Goal: Information Seeking & Learning: Learn about a topic

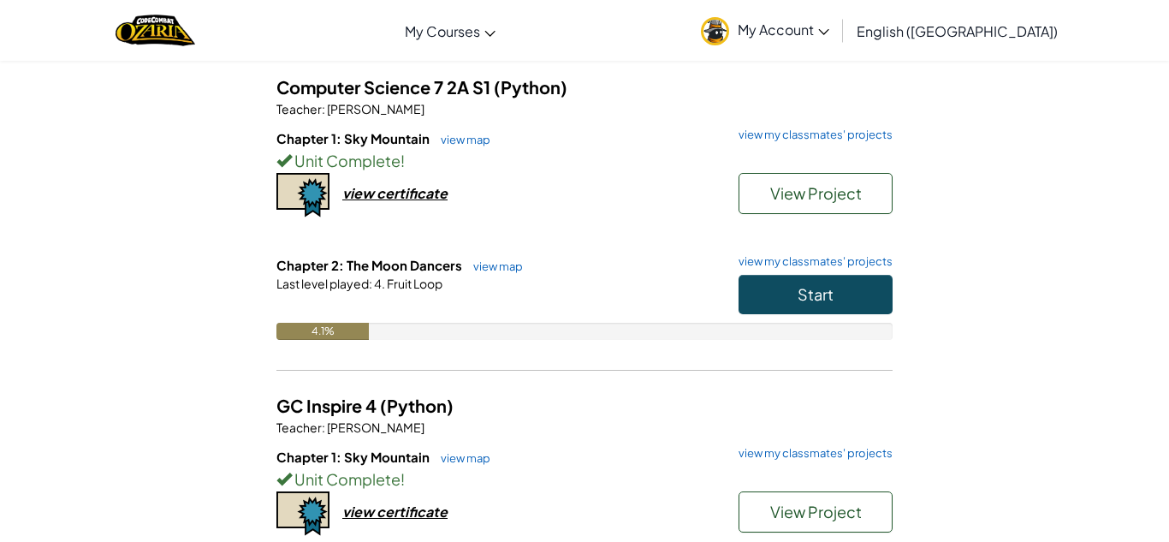
scroll to position [137, 0]
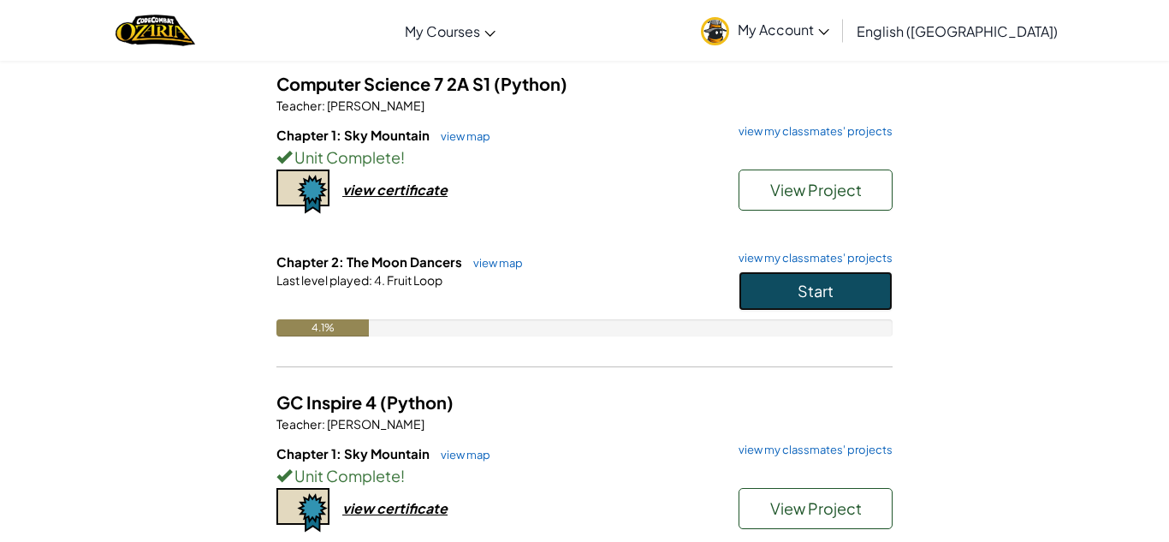
click at [800, 289] on span "Start" at bounding box center [816, 291] width 36 height 20
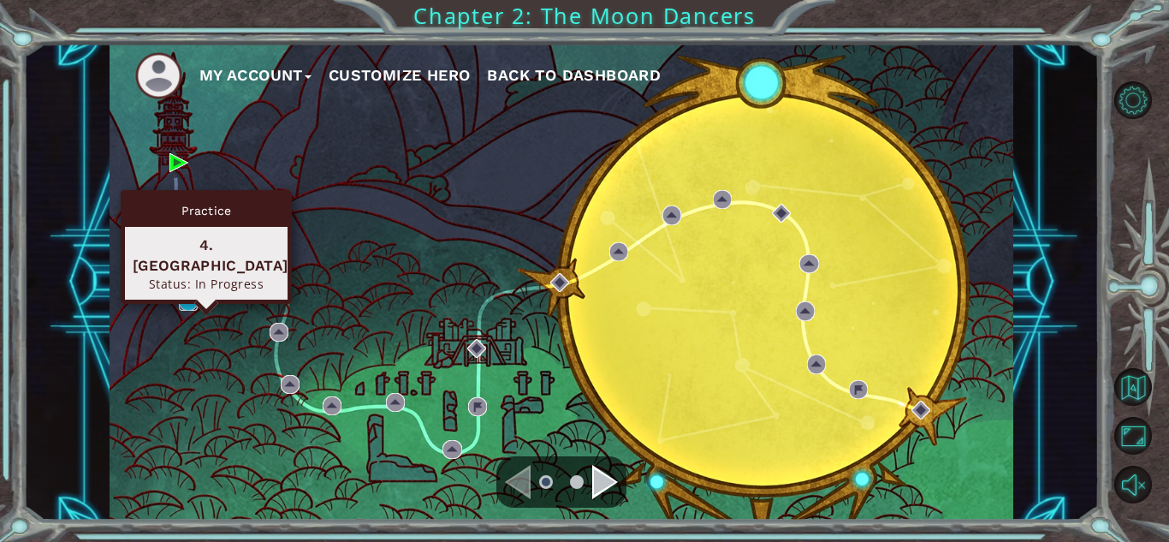
click at [193, 298] on img at bounding box center [188, 301] width 19 height 19
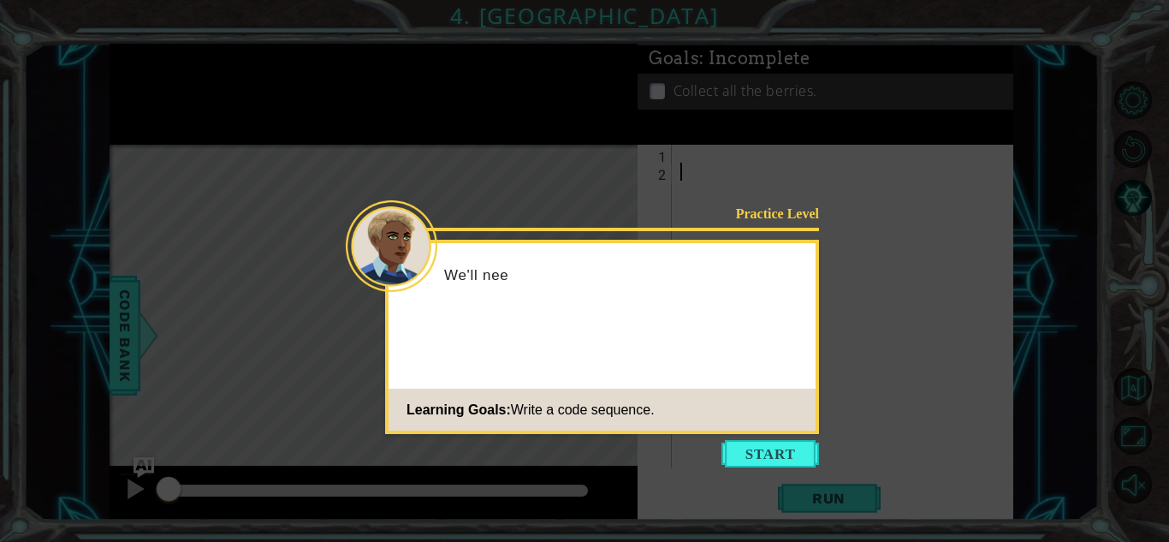
click at [772, 470] on icon at bounding box center [584, 271] width 1169 height 542
click at [771, 464] on button "Start" at bounding box center [770, 453] width 98 height 27
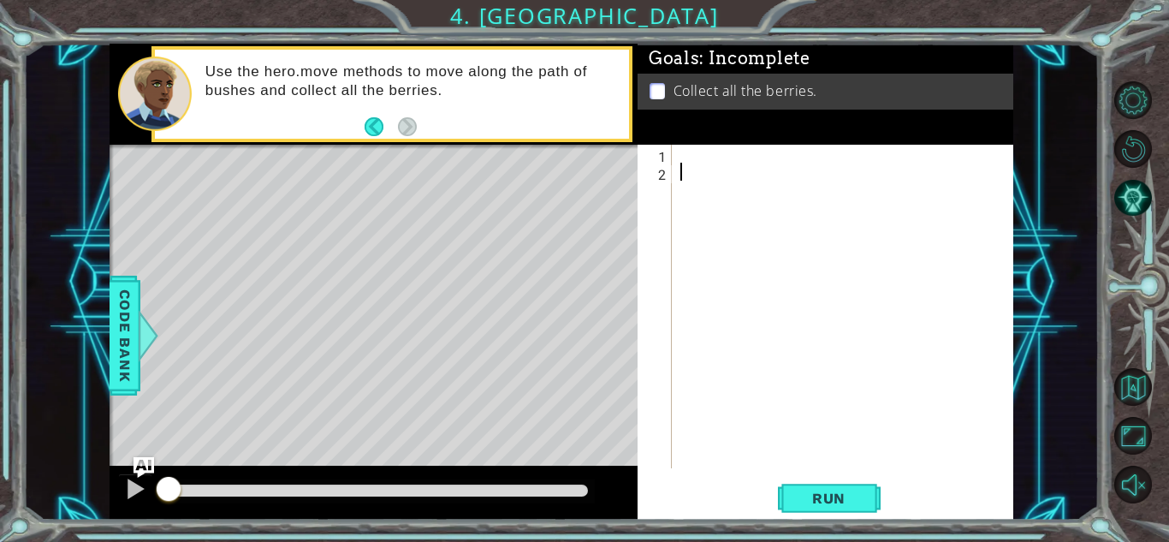
click at [680, 157] on div at bounding box center [847, 324] width 341 height 359
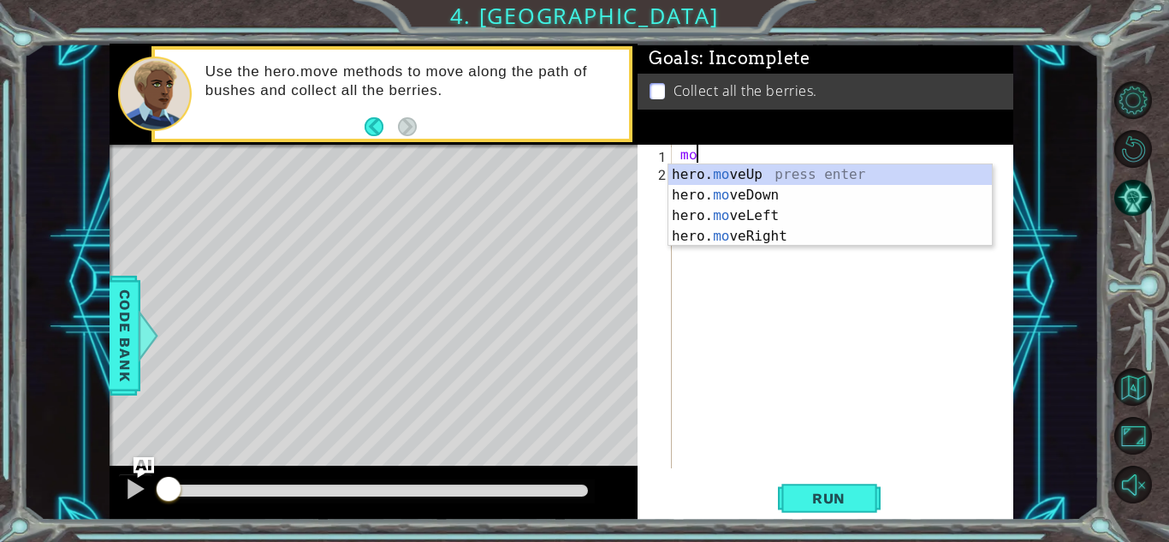
type textarea "m"
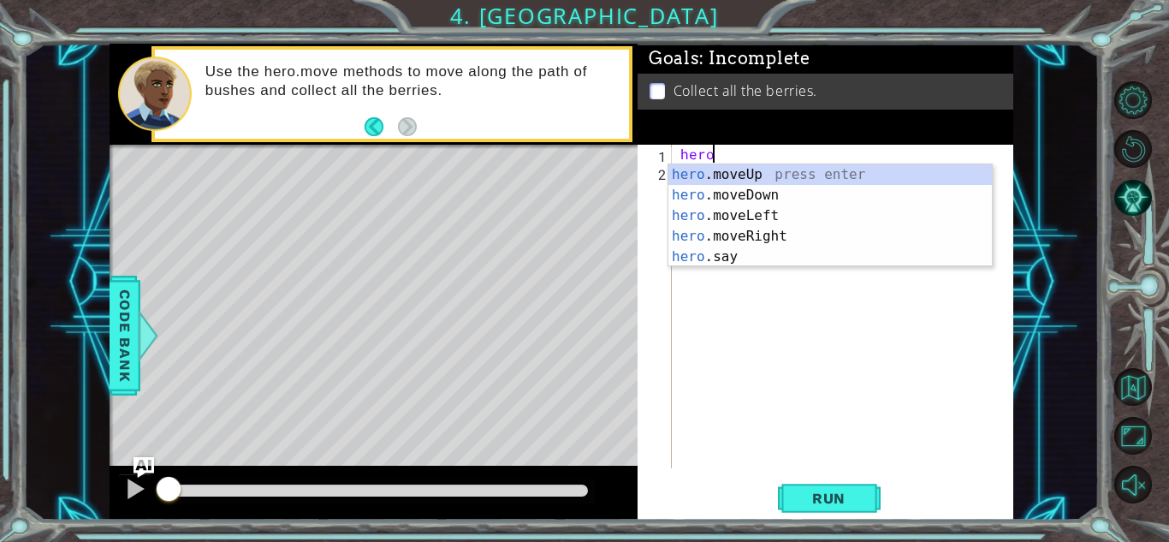
scroll to position [0, 1]
click at [798, 195] on div "hero .moveUp press enter hero .moveDown press enter hero .moveLeft press enter …" at bounding box center [830, 236] width 324 height 144
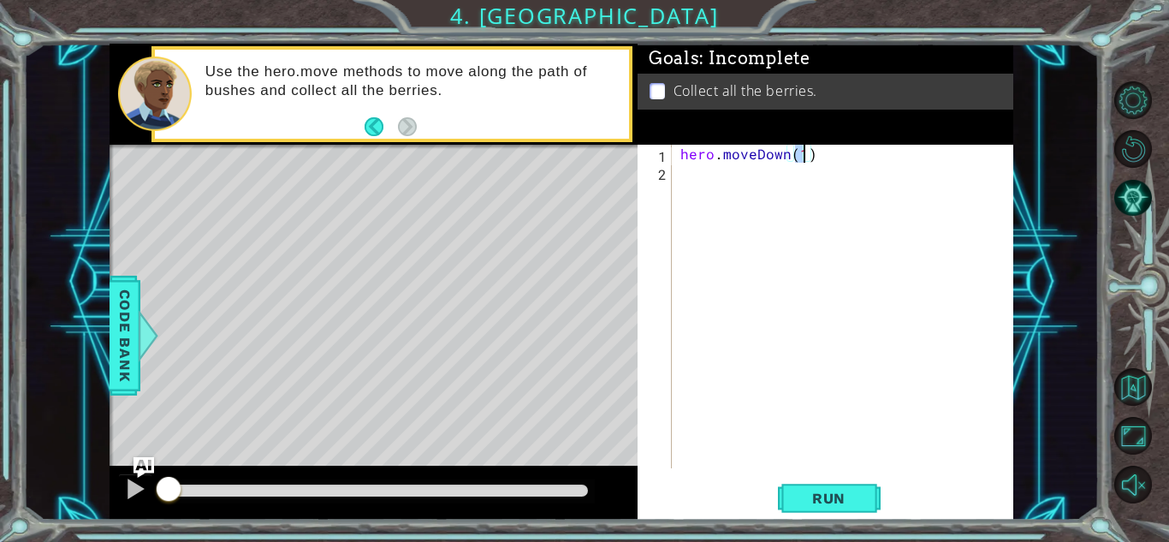
type textarea "hero.moveDown(2)"
click at [754, 188] on div "hero . moveDown ( 2 )" at bounding box center [847, 324] width 341 height 359
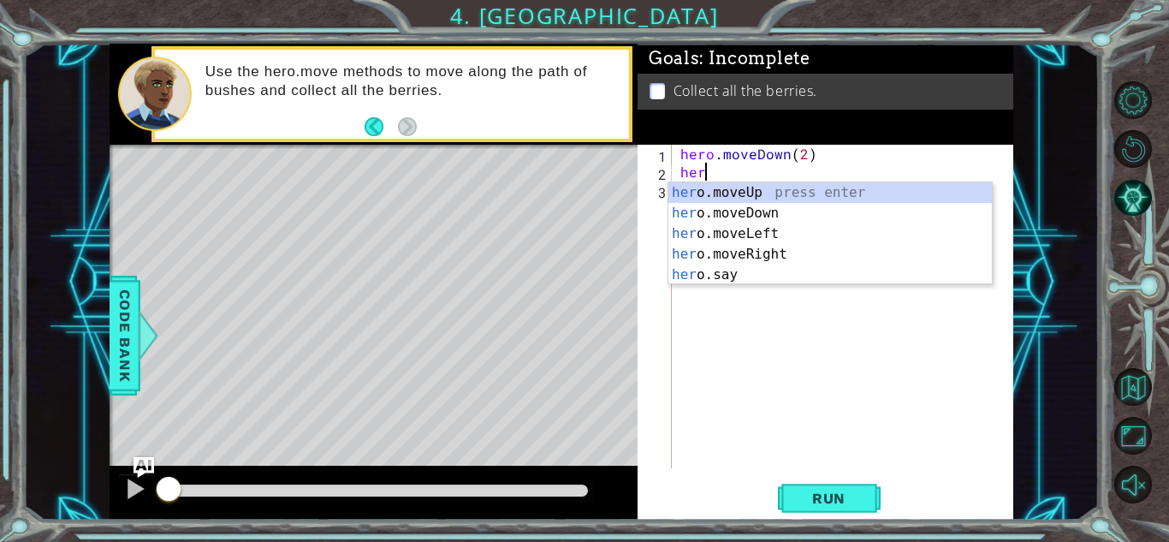
scroll to position [0, 1]
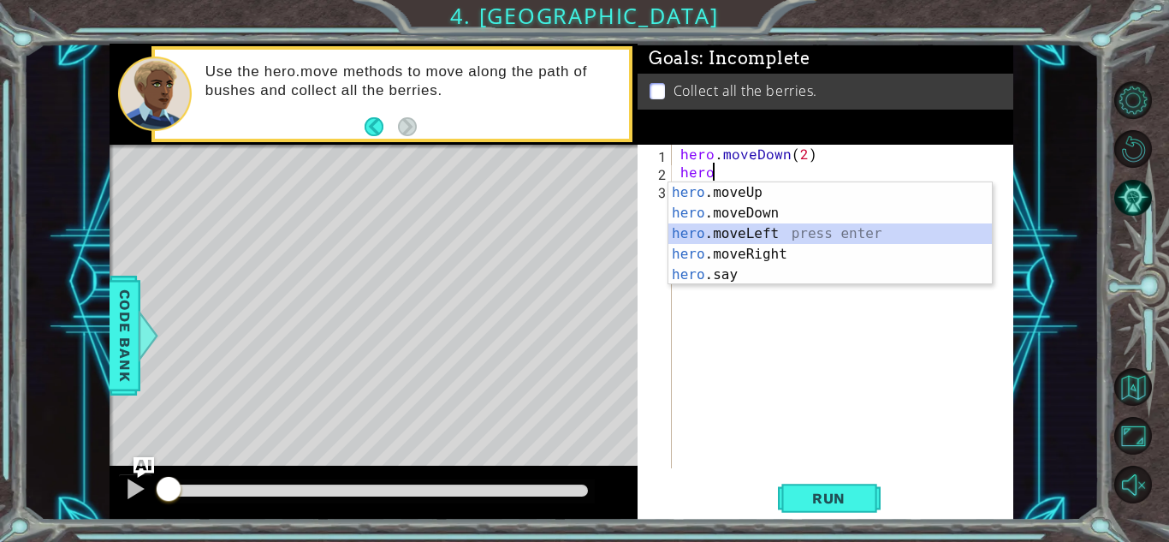
click at [789, 235] on div "hero .moveUp press enter hero .moveDown press enter hero .moveLeft press enter …" at bounding box center [830, 254] width 324 height 144
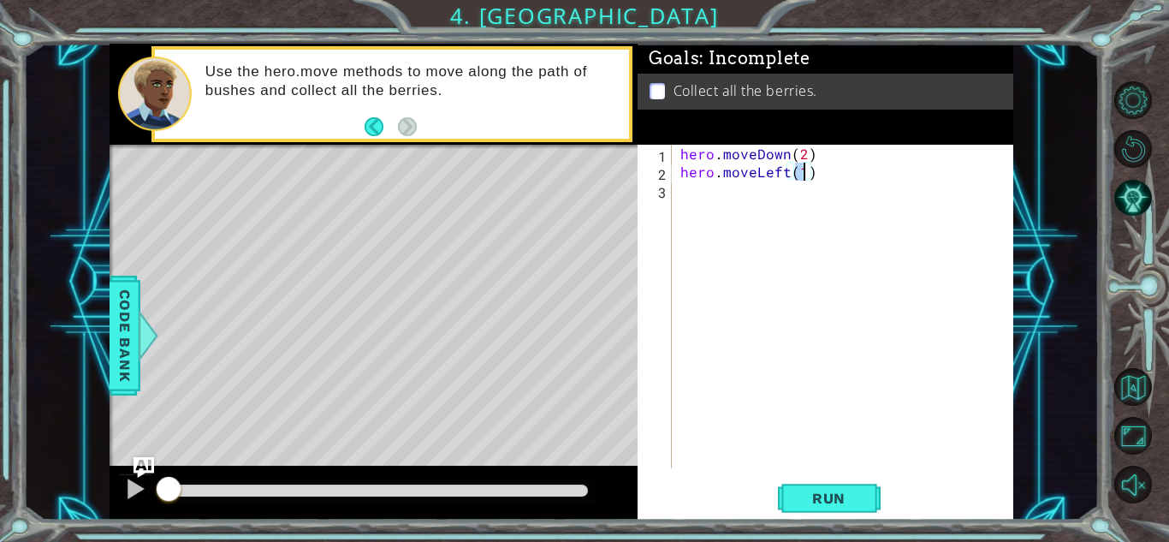
type textarea "hero.moveLeft(2)"
click at [762, 207] on div "hero . moveDown ( 2 ) hero . moveLeft ( 2 )" at bounding box center [847, 324] width 341 height 359
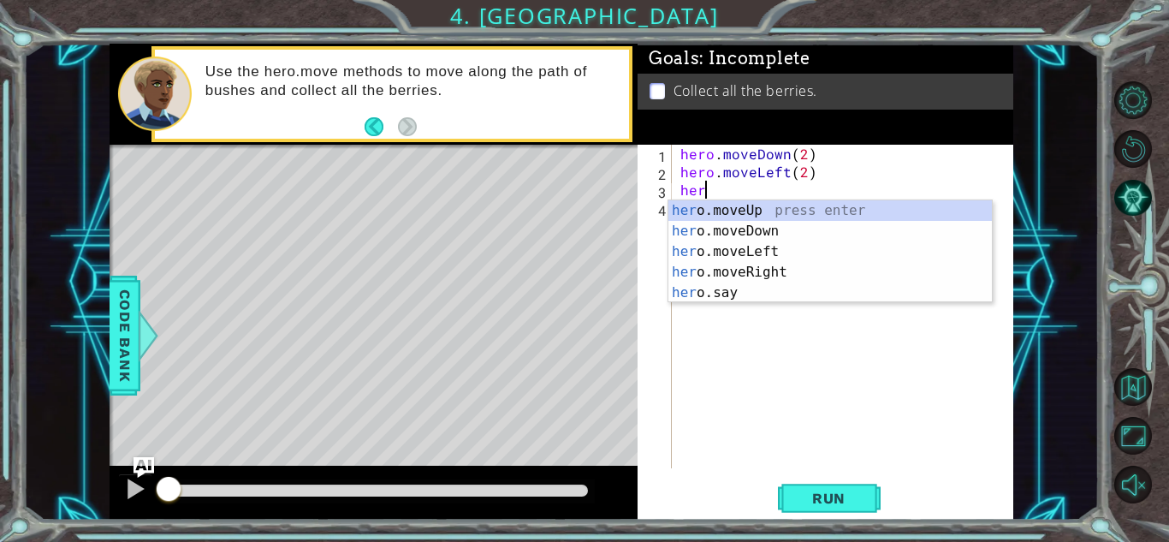
scroll to position [0, 1]
click at [785, 211] on div "hero .moveUp press enter hero .moveDown press enter hero .moveLeft press enter …" at bounding box center [830, 272] width 324 height 144
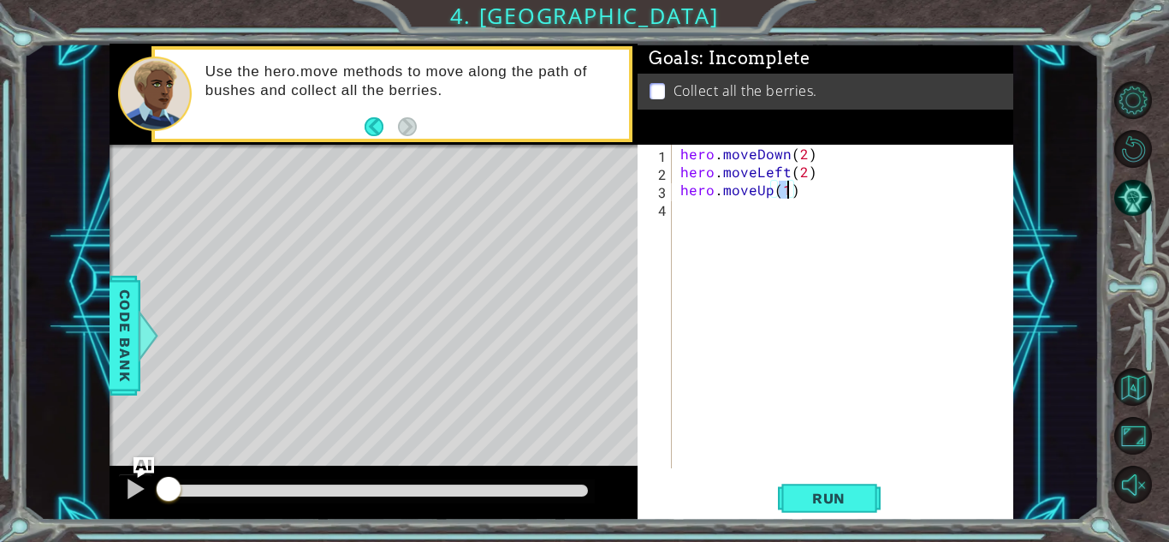
type textarea "hero.moveUp(2)"
click at [763, 221] on div "hero . moveDown ( 2 ) hero . moveLeft ( 2 ) hero . moveUp ( 2 )" at bounding box center [847, 324] width 341 height 359
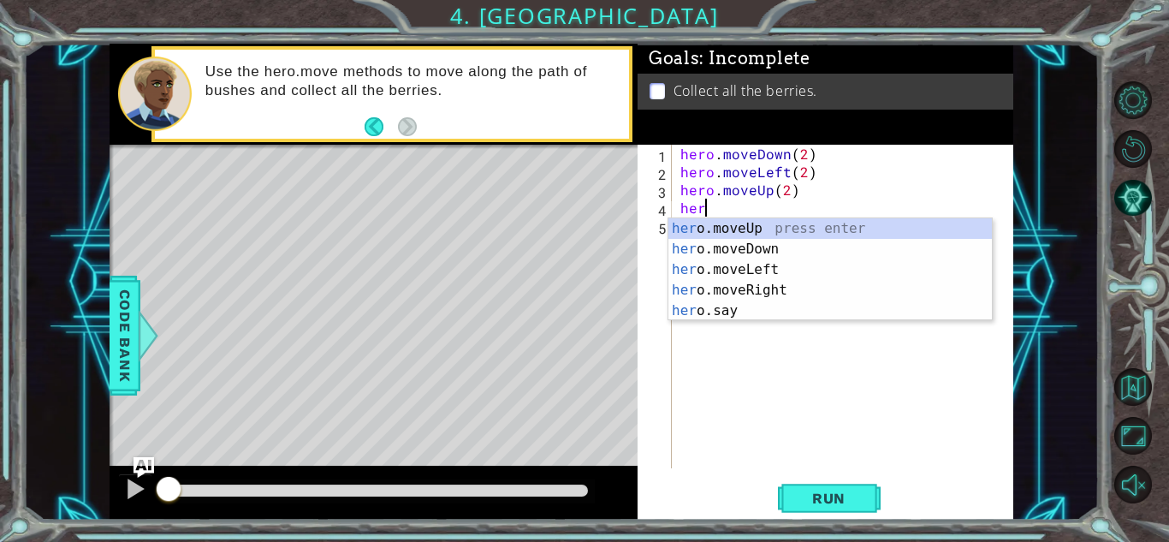
scroll to position [0, 1]
click at [783, 287] on div "hero .moveUp press enter hero .moveDown press enter hero .moveLeft press enter …" at bounding box center [830, 290] width 324 height 144
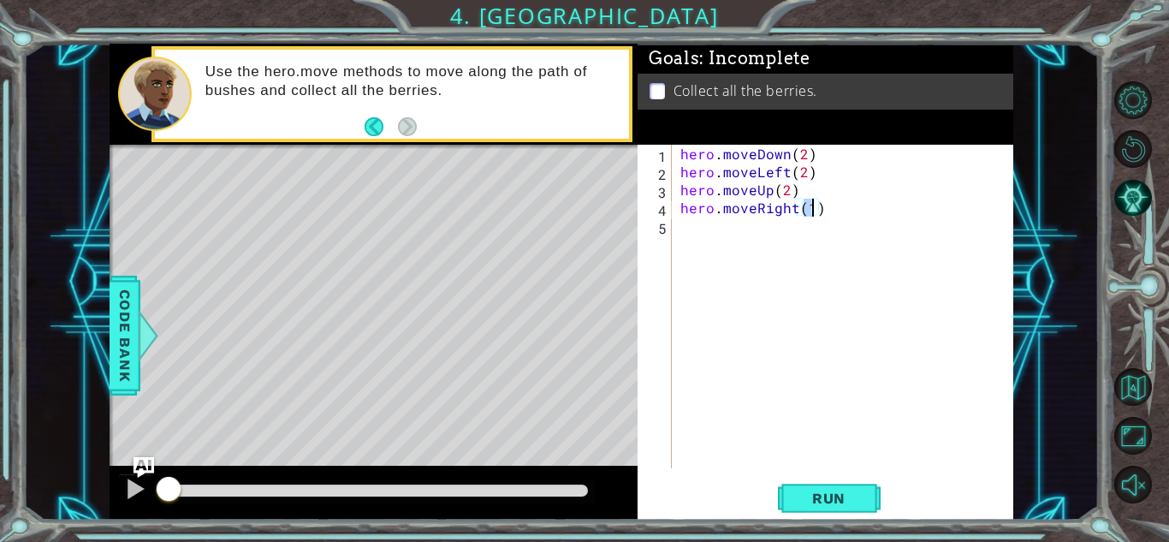
scroll to position [0, 8]
type textarea "hero.moveRight(2)"
click at [819, 486] on button "Run" at bounding box center [829, 498] width 103 height 38
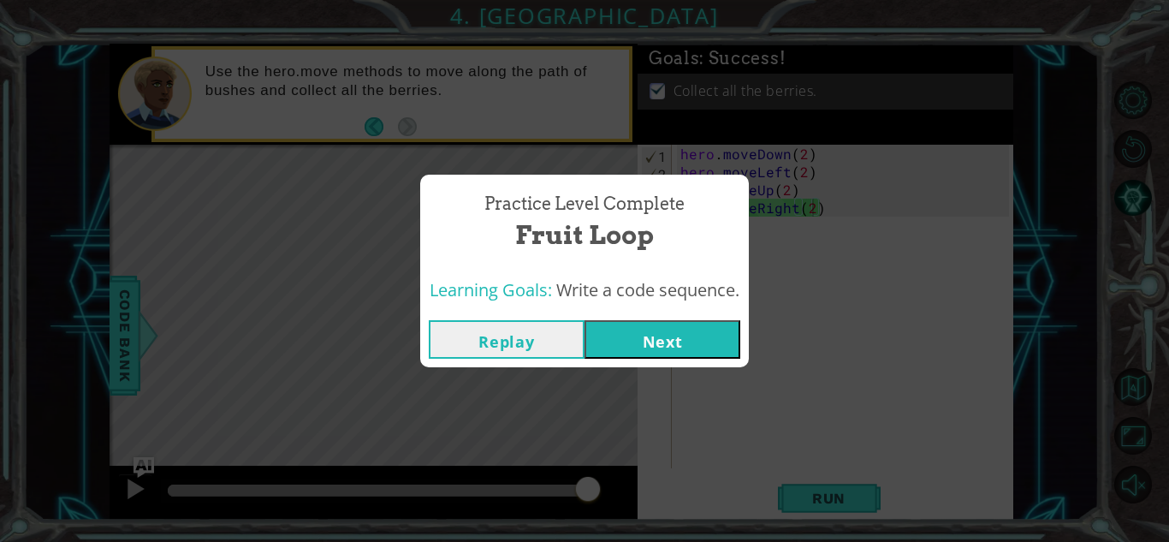
click at [680, 334] on button "Next" at bounding box center [663, 339] width 156 height 39
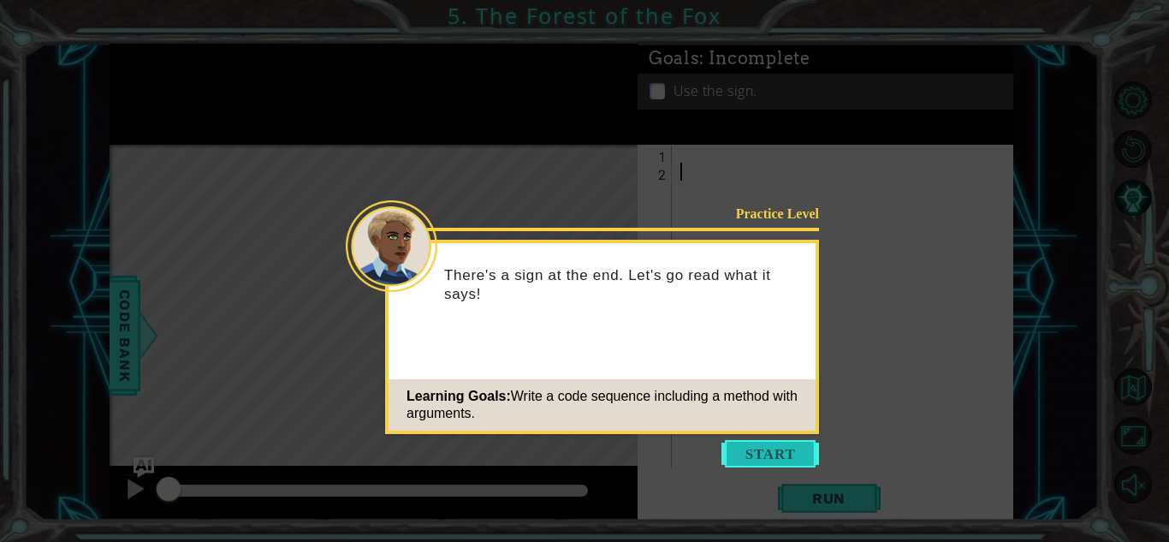
click at [764, 443] on button "Start" at bounding box center [770, 453] width 98 height 27
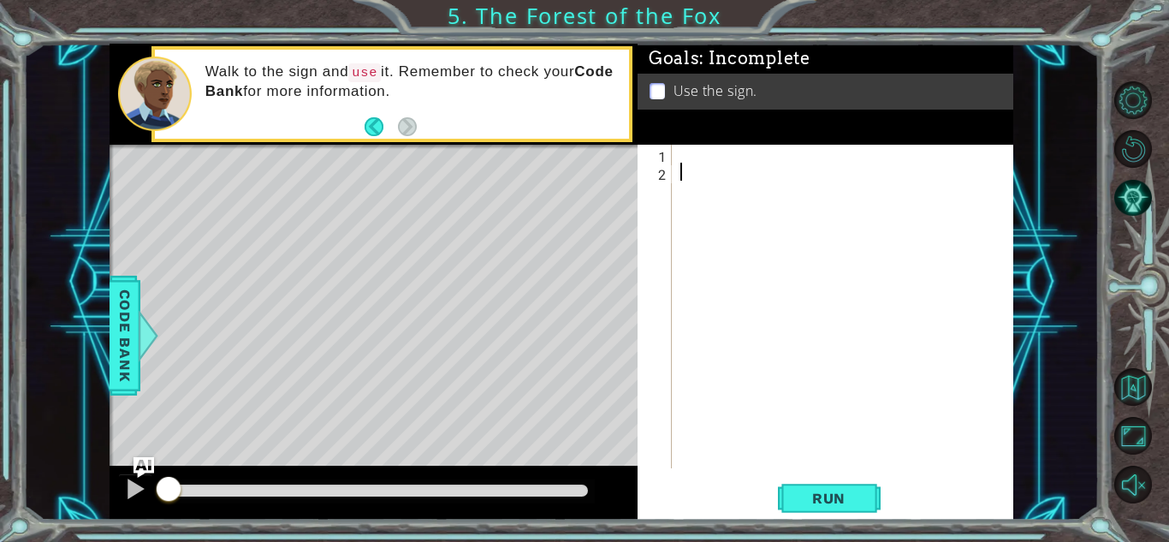
click at [750, 166] on div at bounding box center [847, 324] width 341 height 359
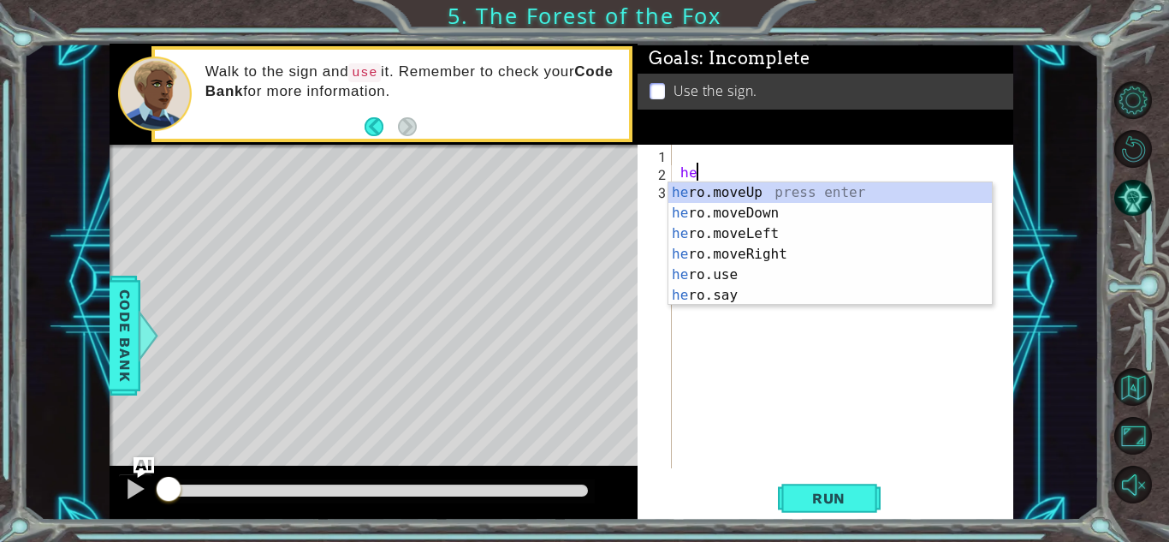
type textarea "h"
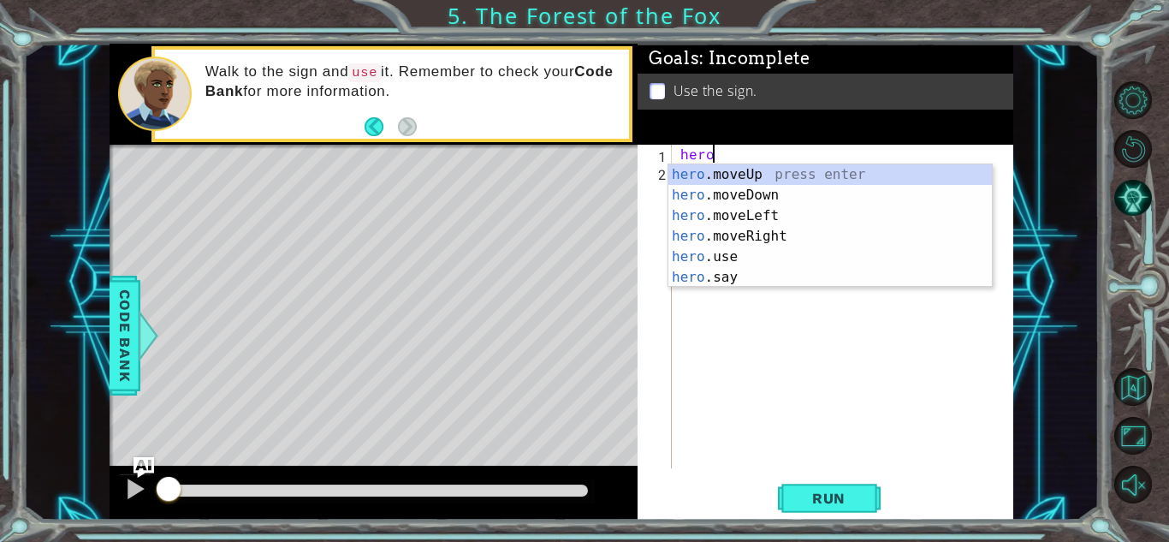
scroll to position [0, 1]
click at [767, 233] on div "hero .moveUp press enter hero .moveDown press enter hero .moveLeft press enter …" at bounding box center [830, 246] width 324 height 164
type textarea "hero.moveRight(1)"
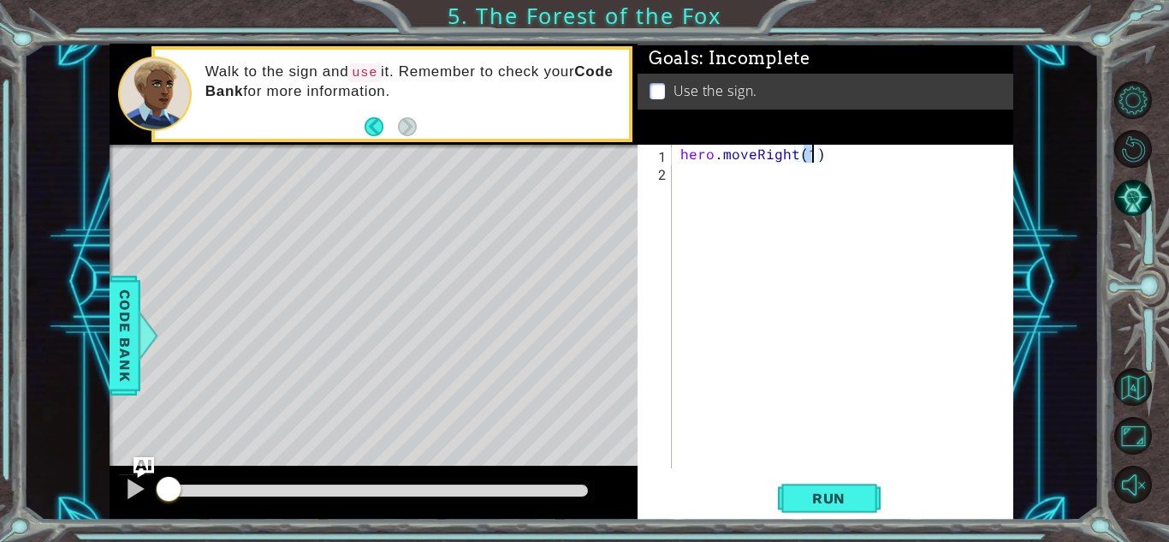
click at [740, 187] on div "hero . moveRight ( 1 )" at bounding box center [847, 324] width 341 height 359
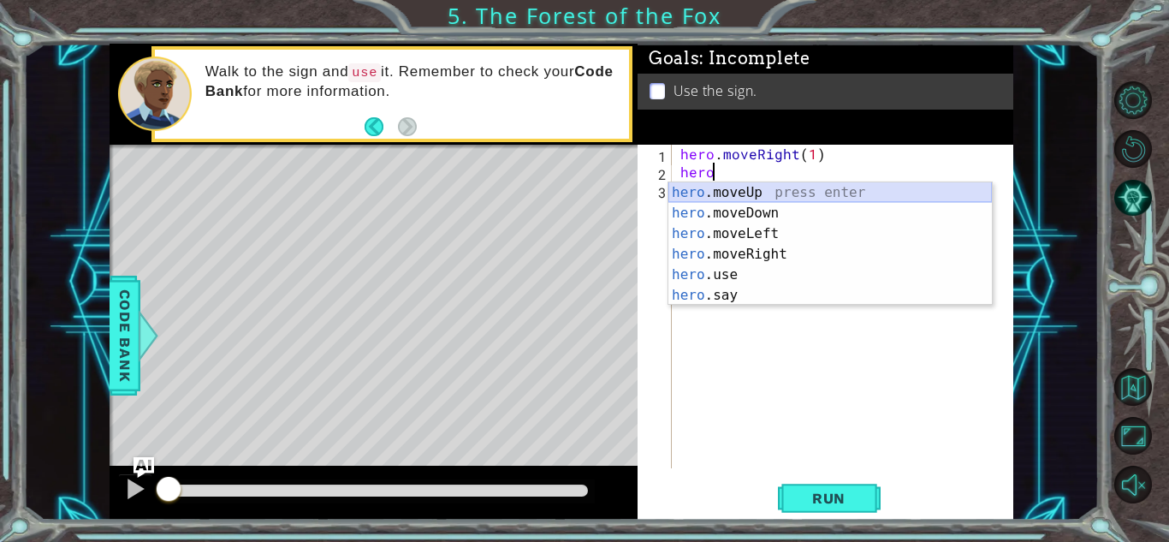
click at [773, 199] on div "hero .moveUp press enter hero .moveDown press enter hero .moveLeft press enter …" at bounding box center [830, 264] width 324 height 164
type textarea "hero.moveUp(1)"
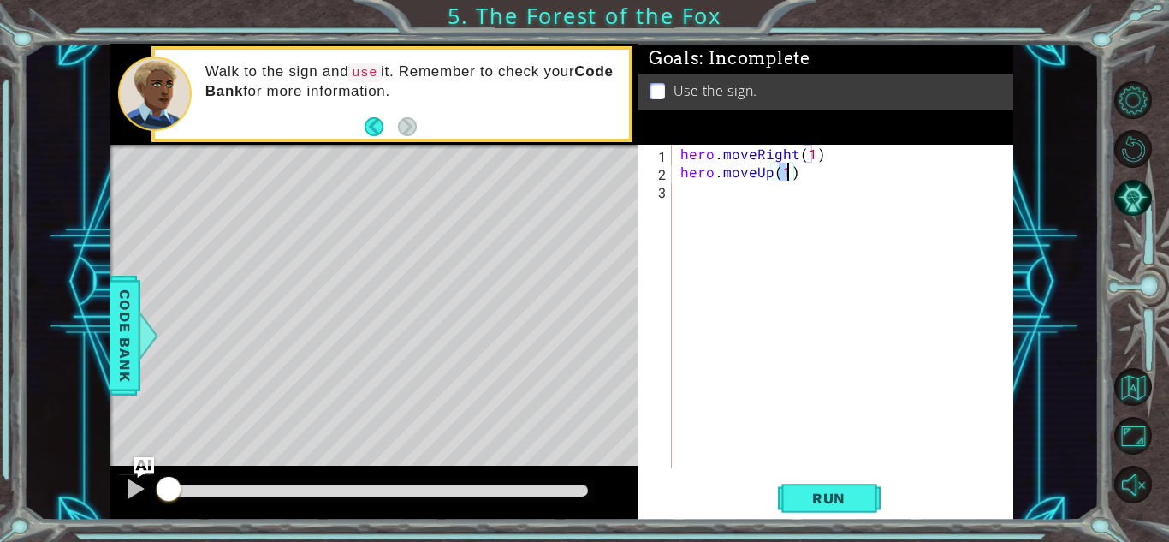
click at [760, 204] on div "hero . moveRight ( 1 ) hero . moveUp ( 1 )" at bounding box center [847, 324] width 341 height 359
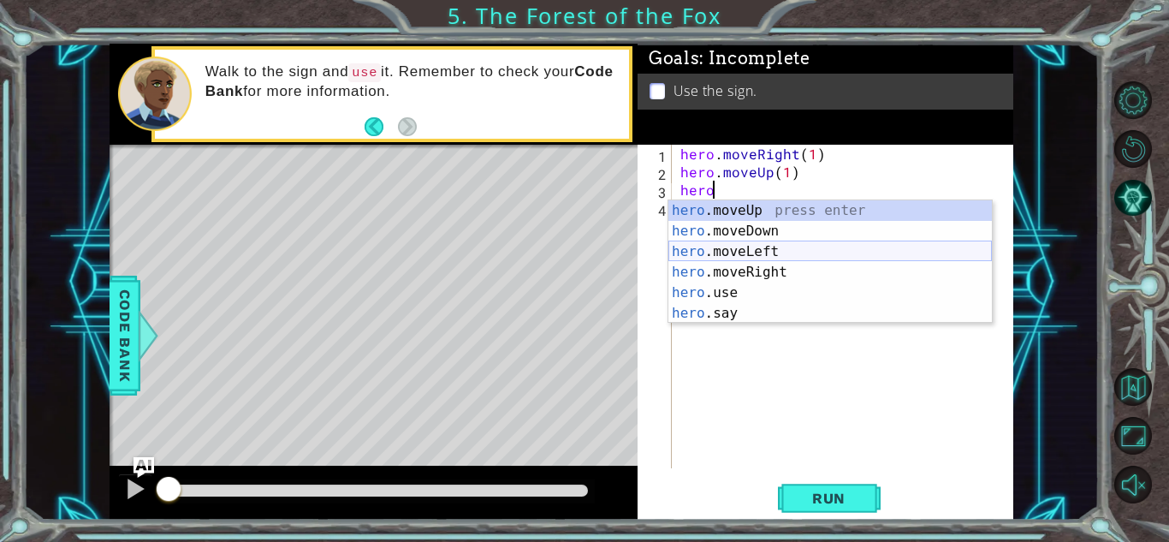
click at [771, 254] on div "hero .moveUp press enter hero .moveDown press enter hero .moveLeft press enter …" at bounding box center [830, 282] width 324 height 164
type textarea "hero.moveLeft(1)"
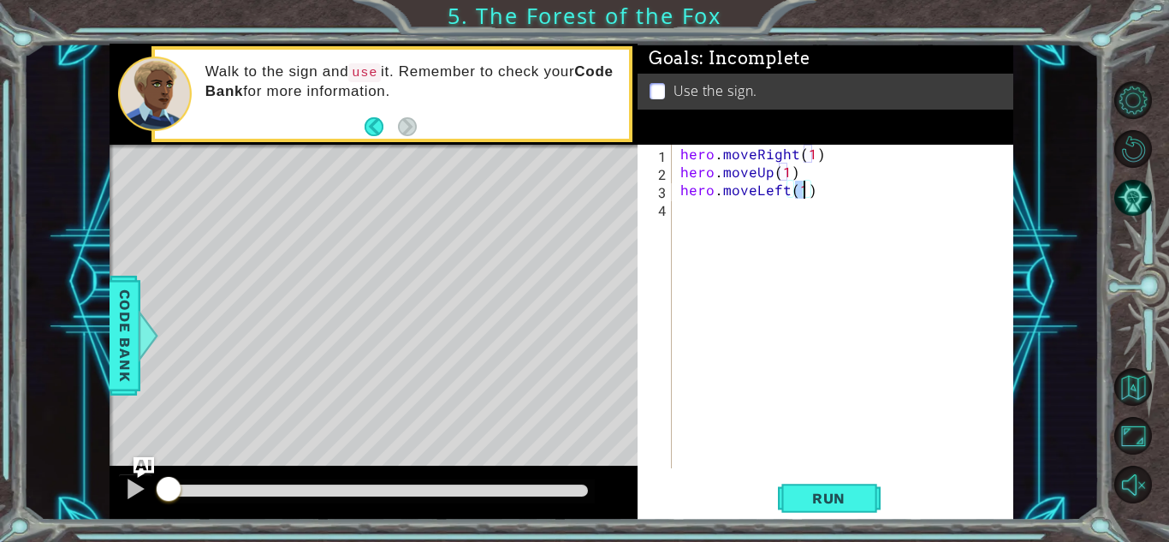
click at [749, 219] on div "hero . moveRight ( 1 ) hero . moveUp ( 1 ) hero . moveLeft ( 1 )" at bounding box center [847, 324] width 341 height 359
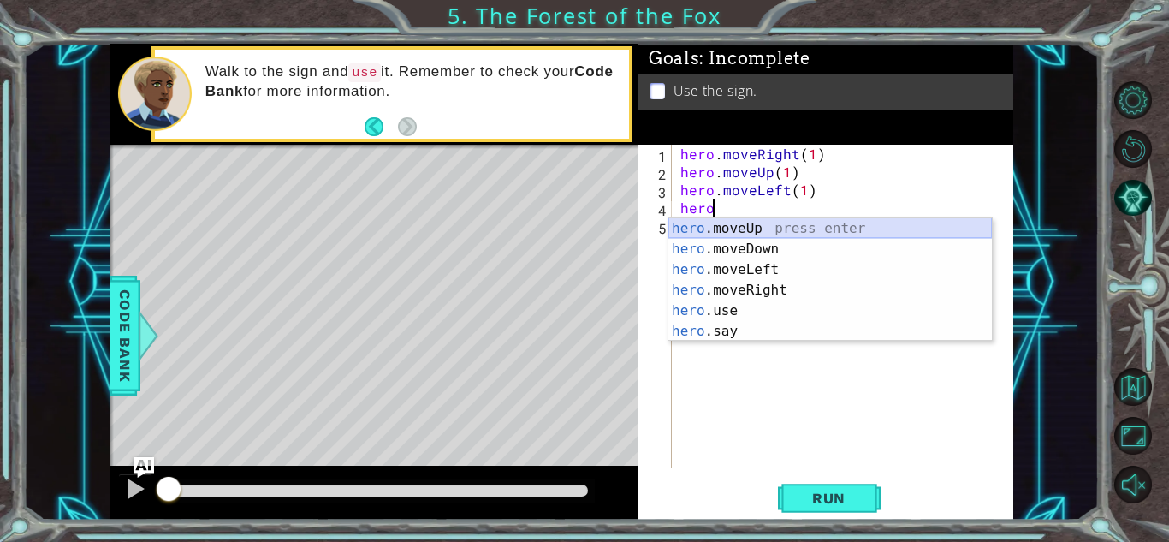
click at [774, 229] on div "hero .moveUp press enter hero .moveDown press enter hero .moveLeft press enter …" at bounding box center [830, 300] width 324 height 164
type textarea "hero.moveUp(1)"
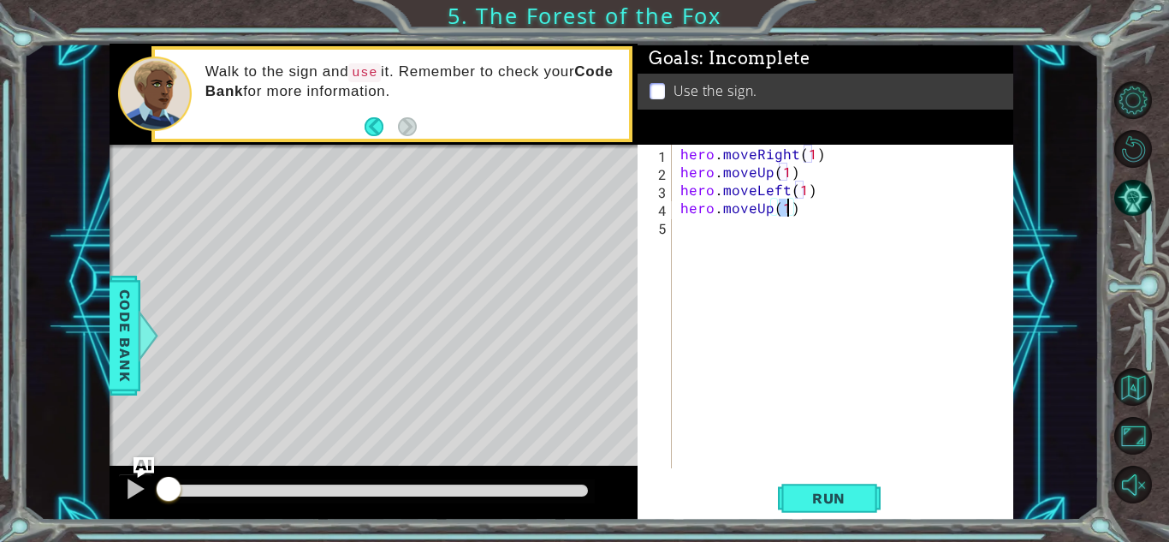
click at [741, 236] on div "hero . moveRight ( 1 ) hero . moveUp ( 1 ) hero . moveLeft ( 1 ) hero . moveUp …" at bounding box center [847, 324] width 341 height 359
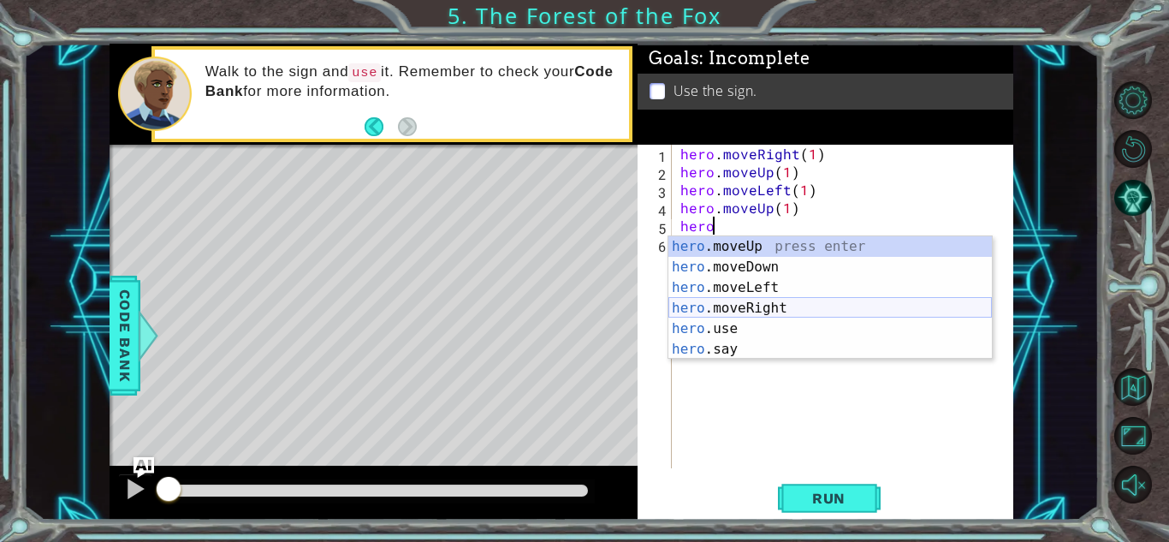
click at [788, 307] on div "hero .moveUp press enter hero .moveDown press enter hero .moveLeft press enter …" at bounding box center [830, 318] width 324 height 164
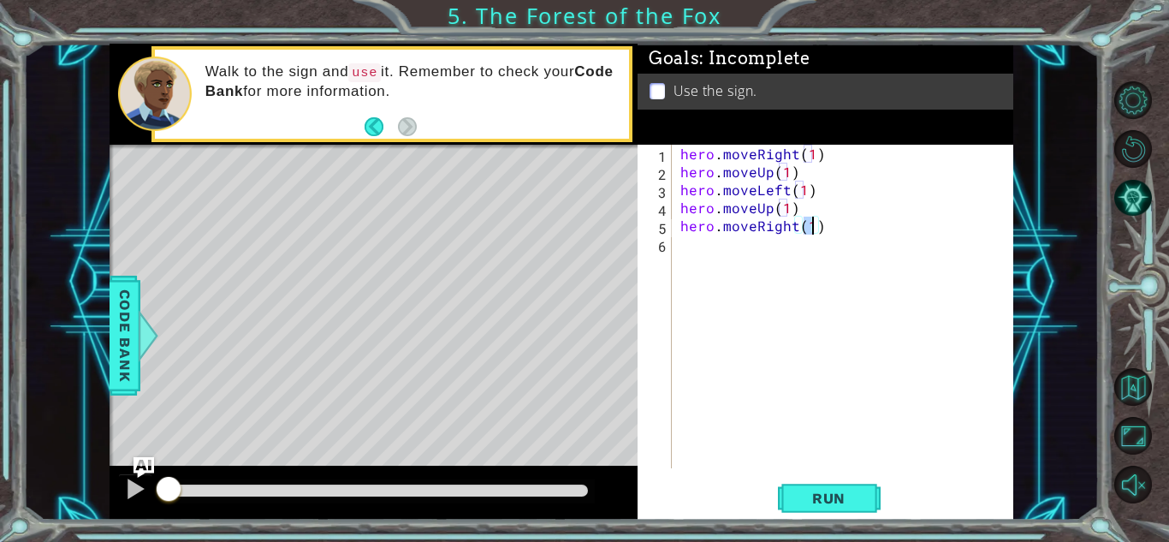
type textarea "hero.moveRight(2)"
click at [758, 246] on div "hero . moveRight ( 1 ) hero . moveUp ( 1 ) hero . moveLeft ( 1 ) hero . moveUp …" at bounding box center [847, 324] width 341 height 359
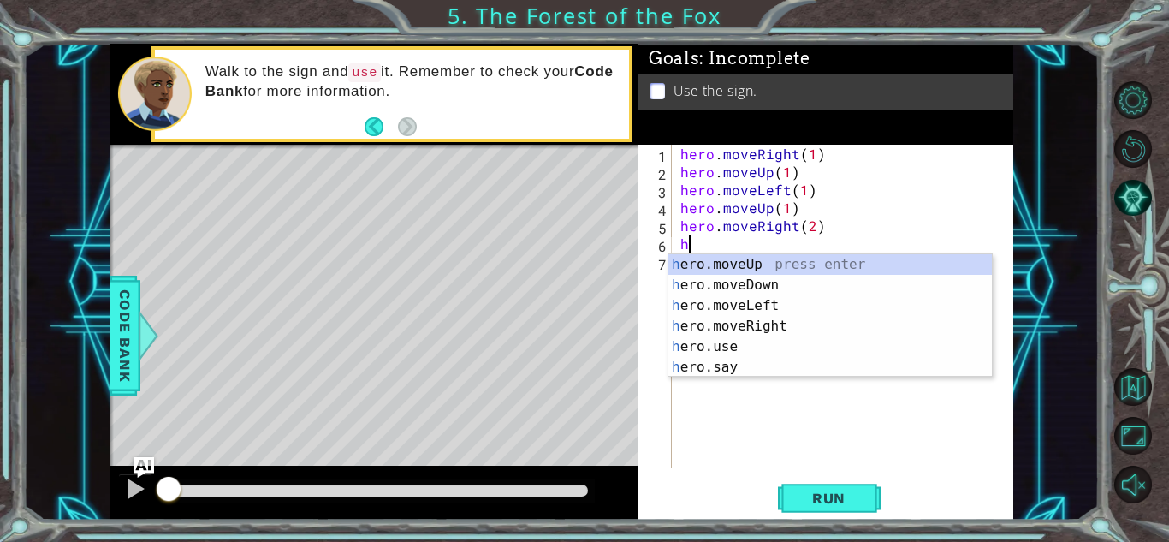
scroll to position [0, 1]
click at [781, 288] on div "hero .moveUp press enter hero .moveDown press enter hero .moveLeft press enter …" at bounding box center [830, 336] width 324 height 164
type textarea "hero.moveDown(1)"
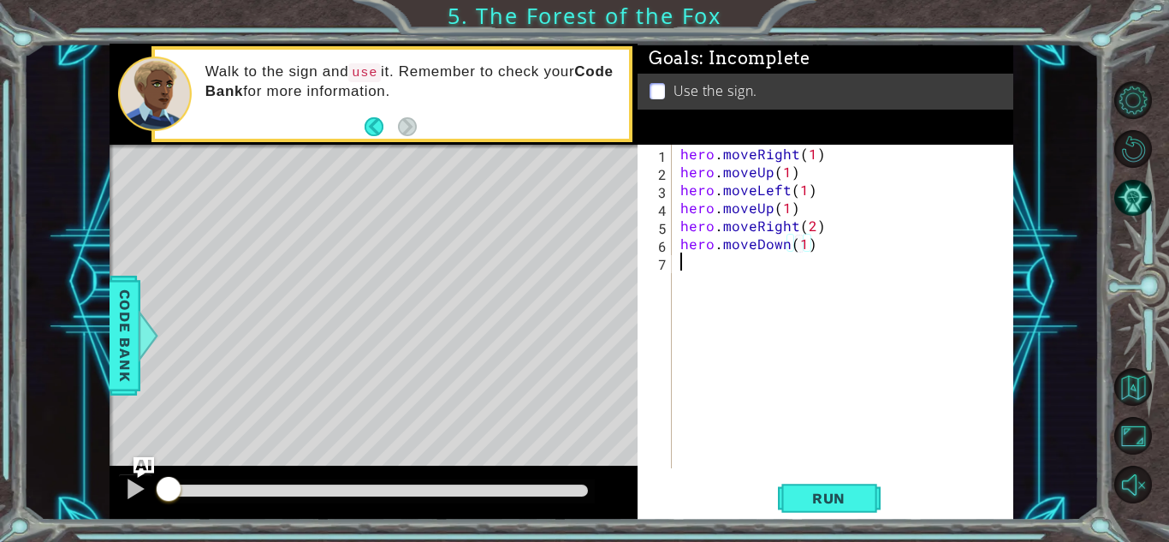
click at [763, 279] on div "hero . moveRight ( 1 ) hero . moveUp ( 1 ) hero . moveLeft ( 1 ) hero . moveUp …" at bounding box center [847, 324] width 341 height 359
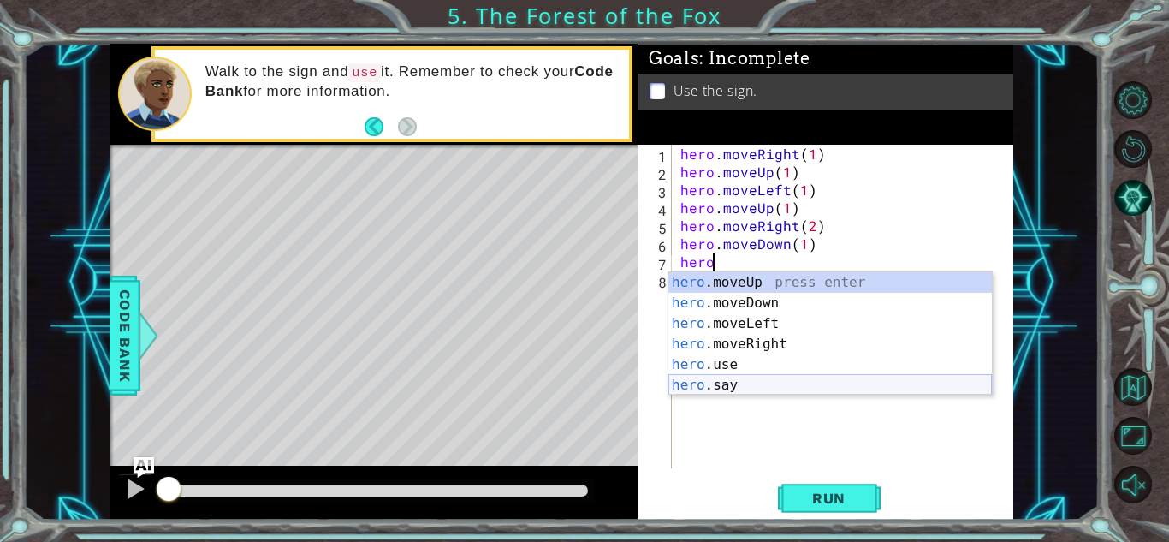
click at [767, 383] on div "hero .moveUp press enter hero .moveDown press enter hero .moveLeft press enter …" at bounding box center [830, 354] width 324 height 164
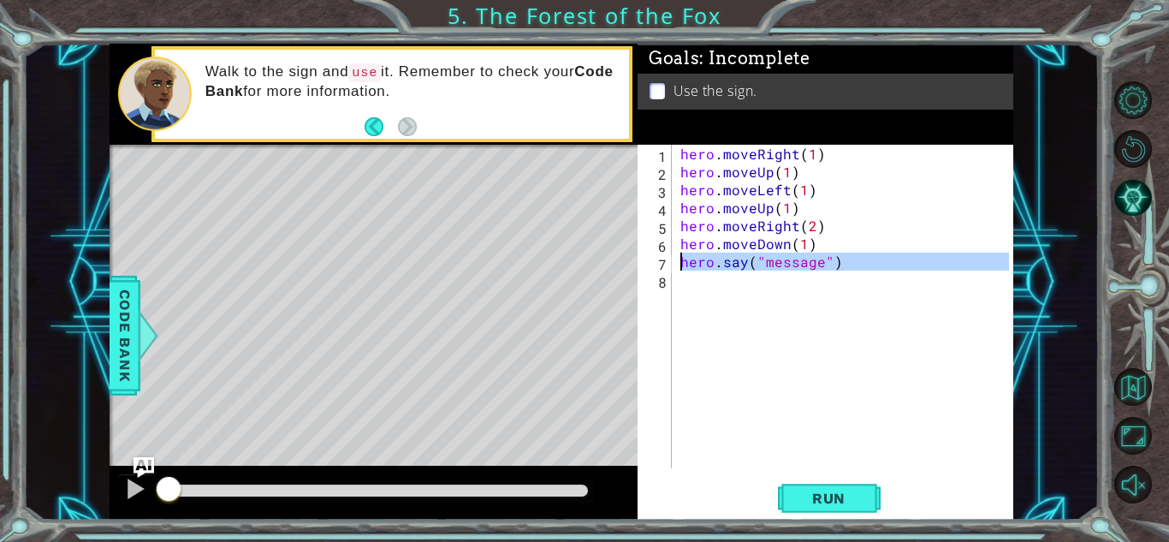
drag, startPoint x: 846, startPoint y: 274, endPoint x: 667, endPoint y: 270, distance: 179.8
click at [667, 270] on div "hero.say("message") 1 2 3 4 5 6 7 8 hero . moveRight ( 1 ) hero . moveUp ( 1 ) …" at bounding box center [823, 307] width 371 height 324
type textarea "hero.say("message")"
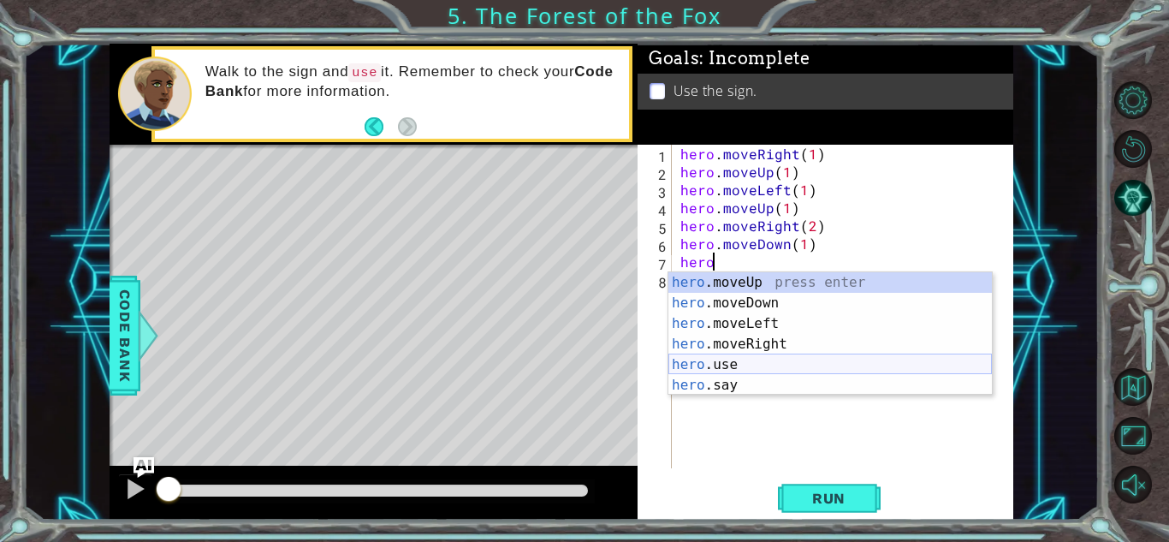
click at [736, 364] on div "hero .moveUp press enter hero .moveDown press enter hero .moveLeft press enter …" at bounding box center [830, 354] width 324 height 164
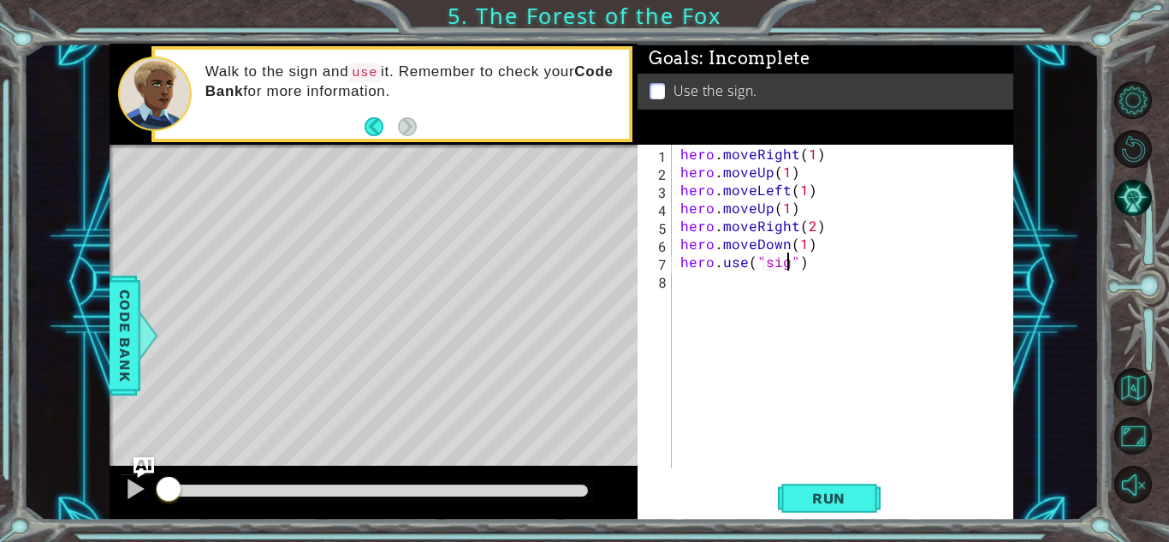
type textarea "hero.use("sign")"
click at [732, 295] on div "hero . moveRight ( 1 ) hero . moveUp ( 1 ) hero . moveLeft ( 1 ) hero . moveUp …" at bounding box center [847, 324] width 341 height 359
click at [864, 502] on button "Run" at bounding box center [829, 498] width 103 height 38
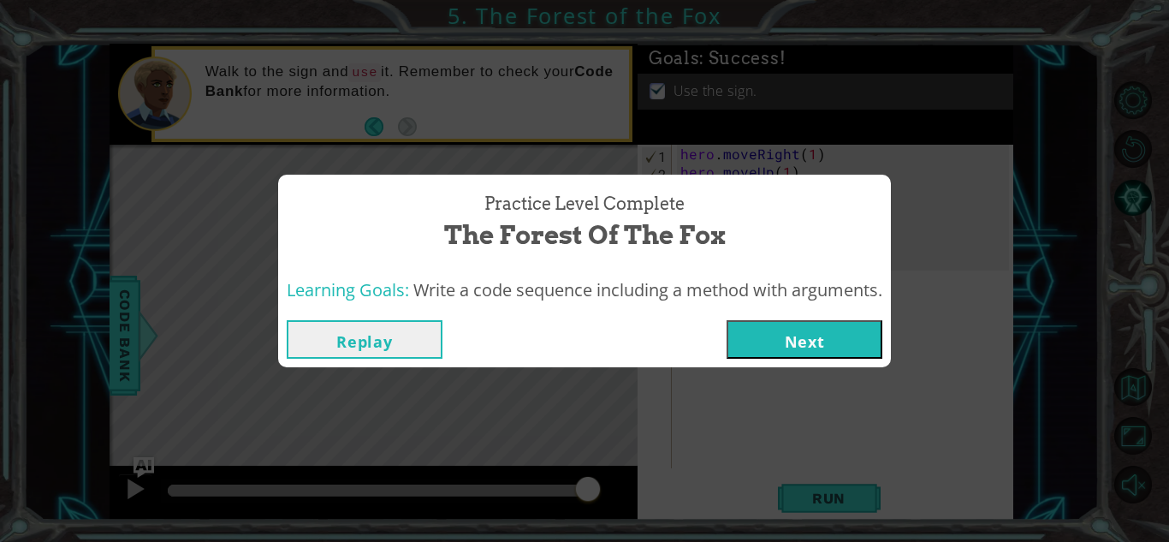
click at [827, 331] on button "Next" at bounding box center [805, 339] width 156 height 39
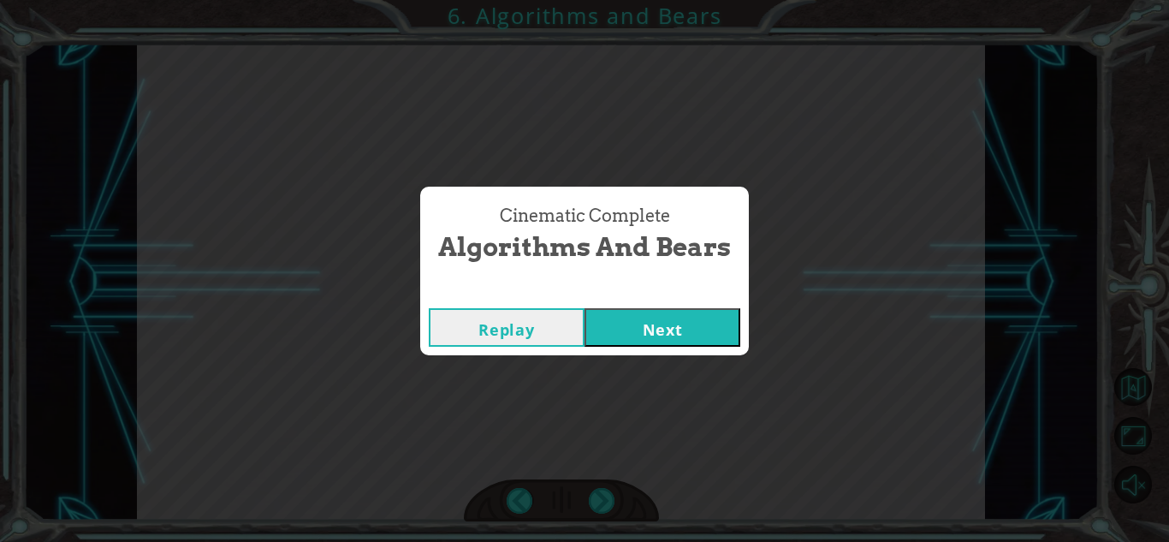
click at [732, 325] on button "Next" at bounding box center [663, 327] width 156 height 39
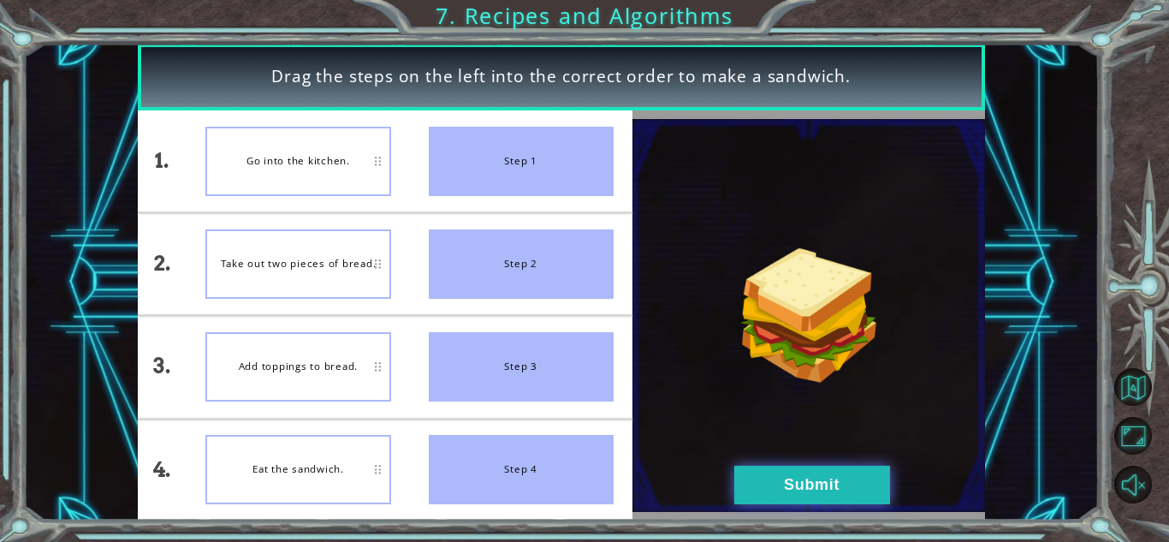
click at [784, 487] on button "Submit" at bounding box center [812, 485] width 156 height 39
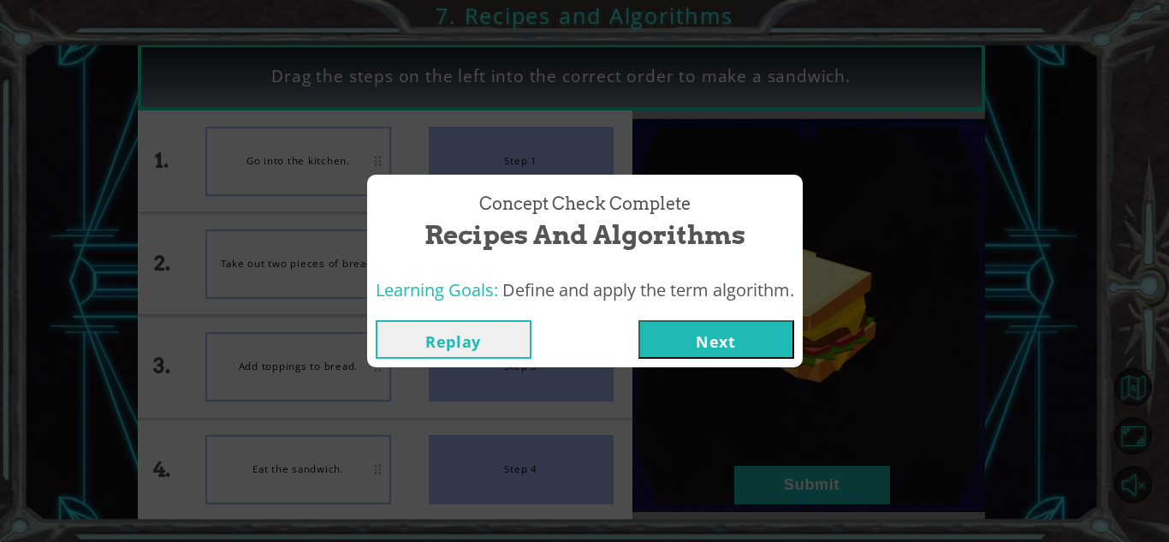
click at [703, 348] on button "Next" at bounding box center [716, 339] width 156 height 39
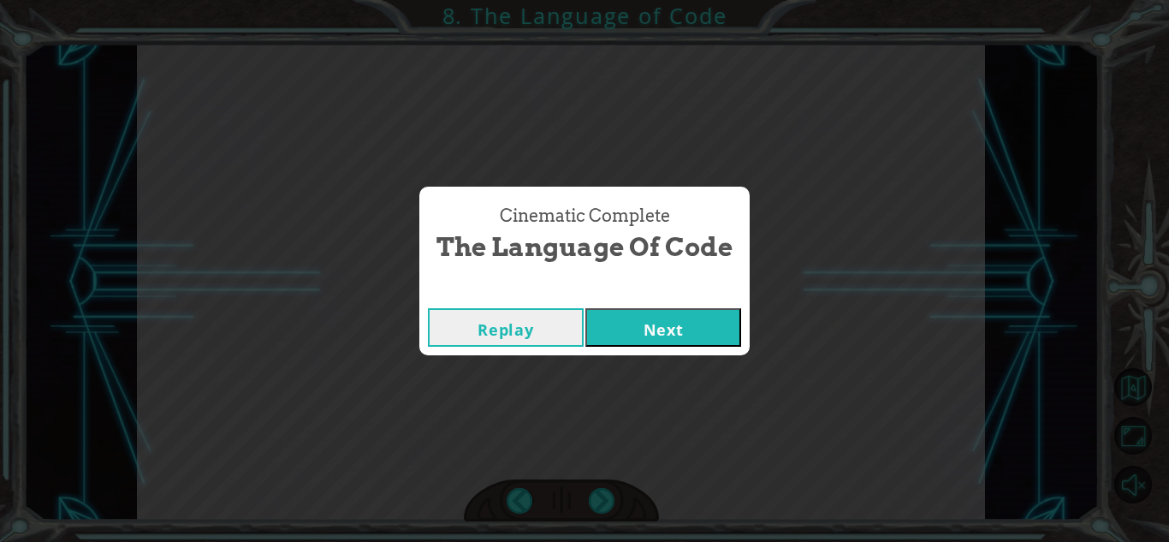
click at [656, 343] on button "Next" at bounding box center [663, 327] width 156 height 39
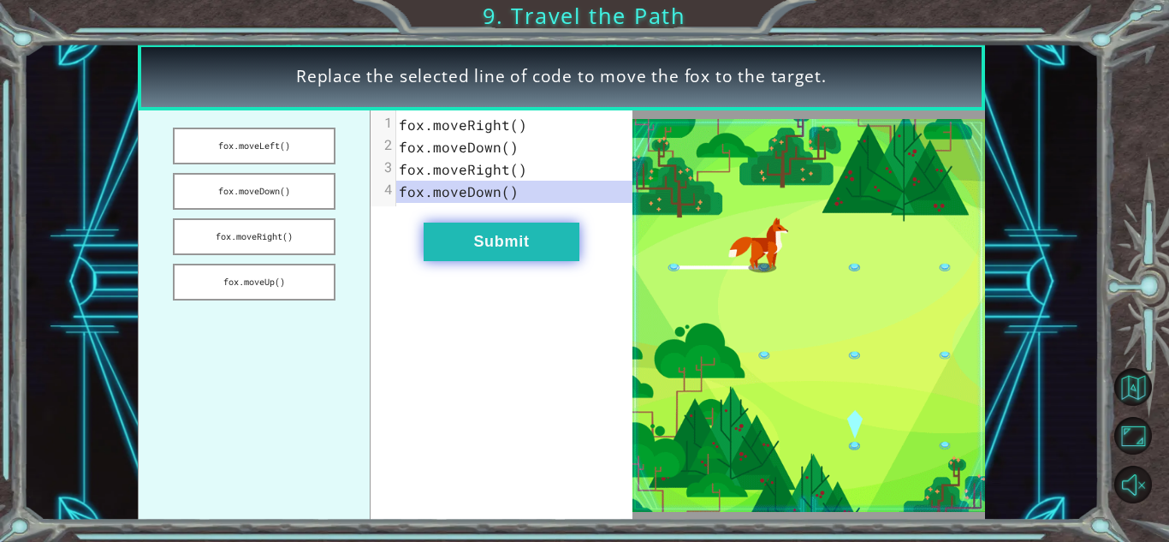
click at [499, 257] on button "Submit" at bounding box center [502, 242] width 156 height 39
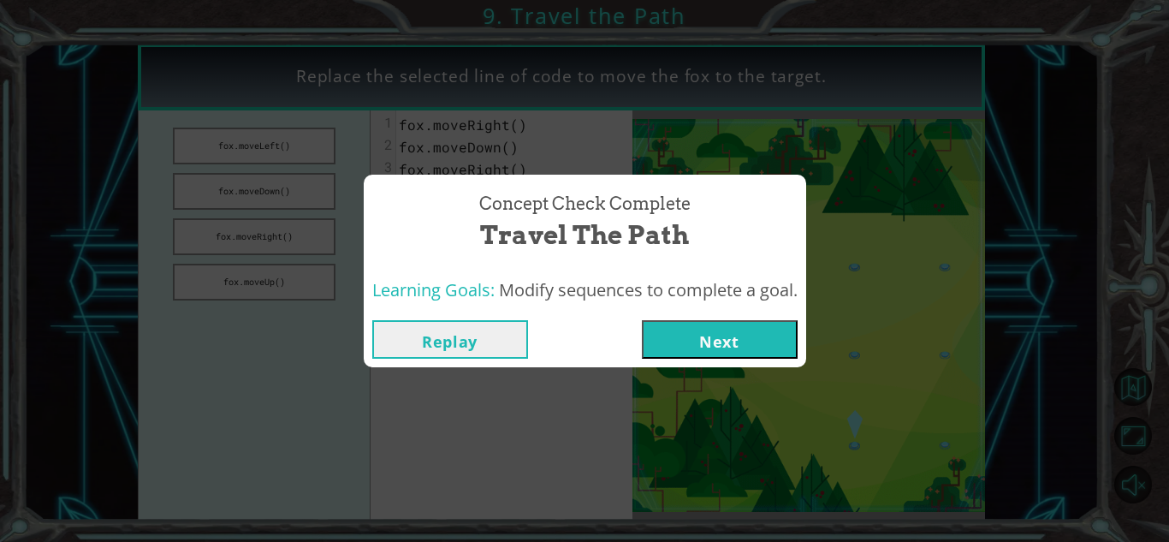
click at [777, 353] on button "Next" at bounding box center [720, 339] width 156 height 39
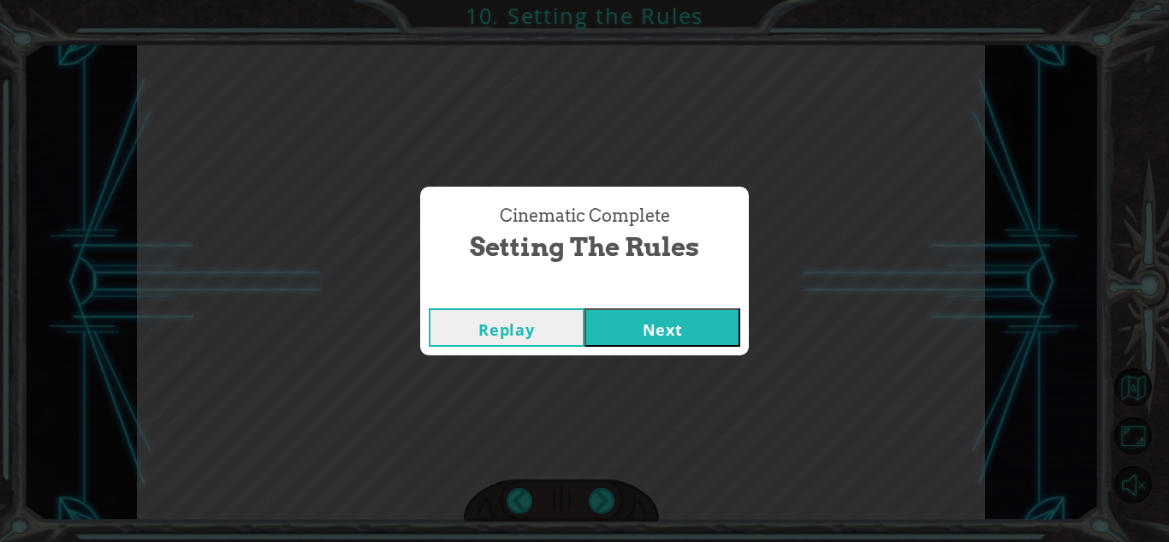
click at [695, 310] on button "Next" at bounding box center [663, 327] width 156 height 39
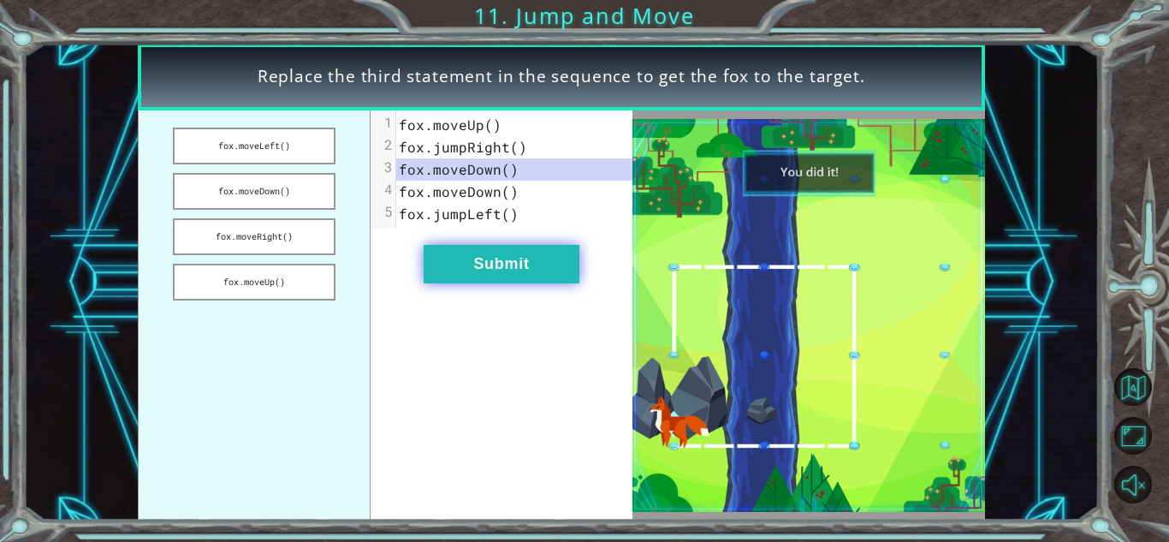
click at [508, 265] on button "Submit" at bounding box center [502, 264] width 156 height 39
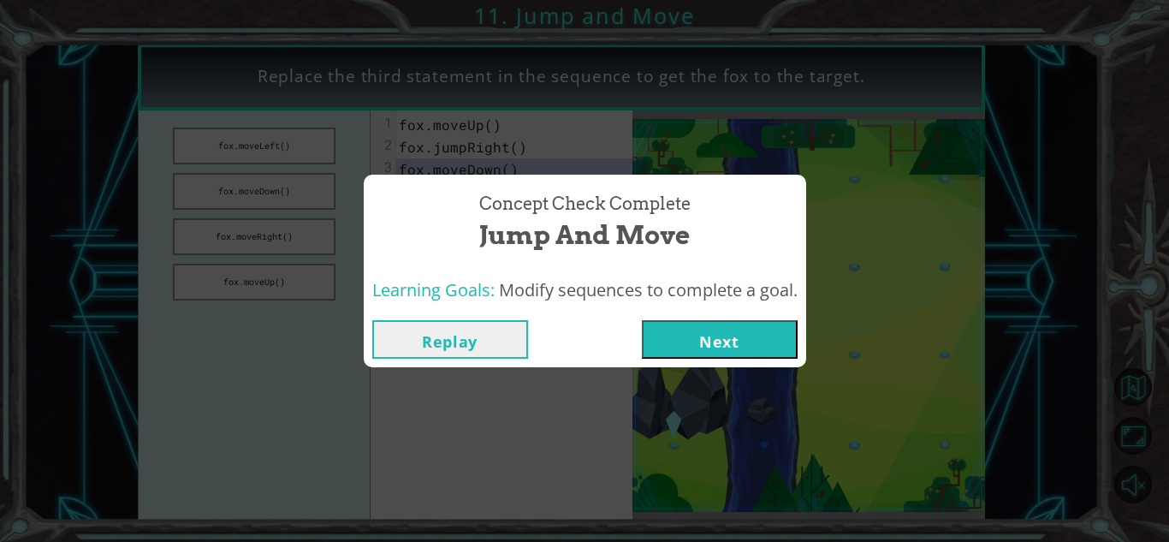
click at [688, 334] on button "Next" at bounding box center [720, 339] width 156 height 39
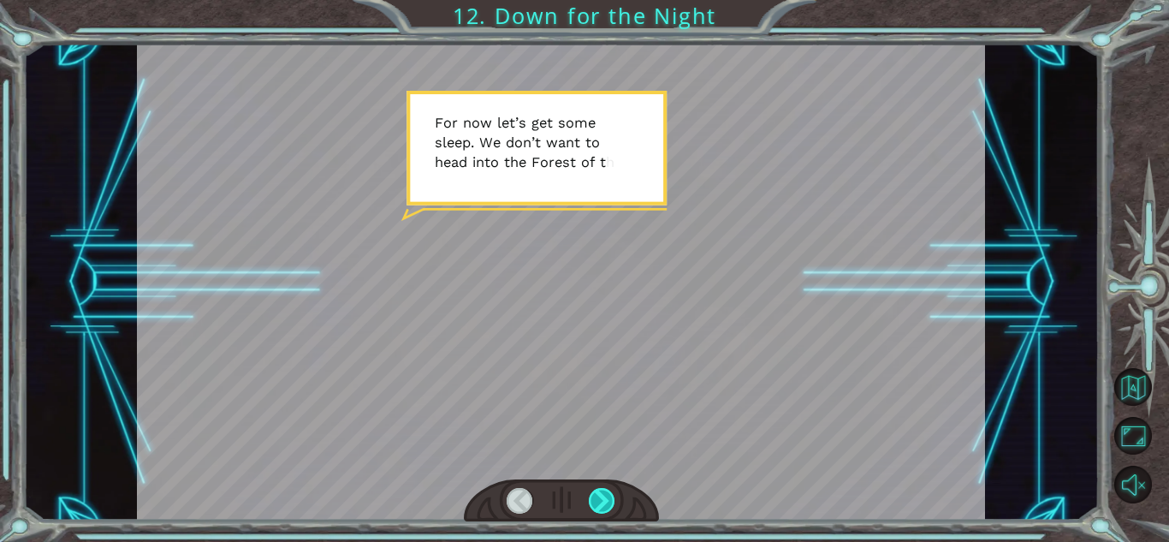
click at [602, 497] on div at bounding box center [602, 501] width 27 height 26
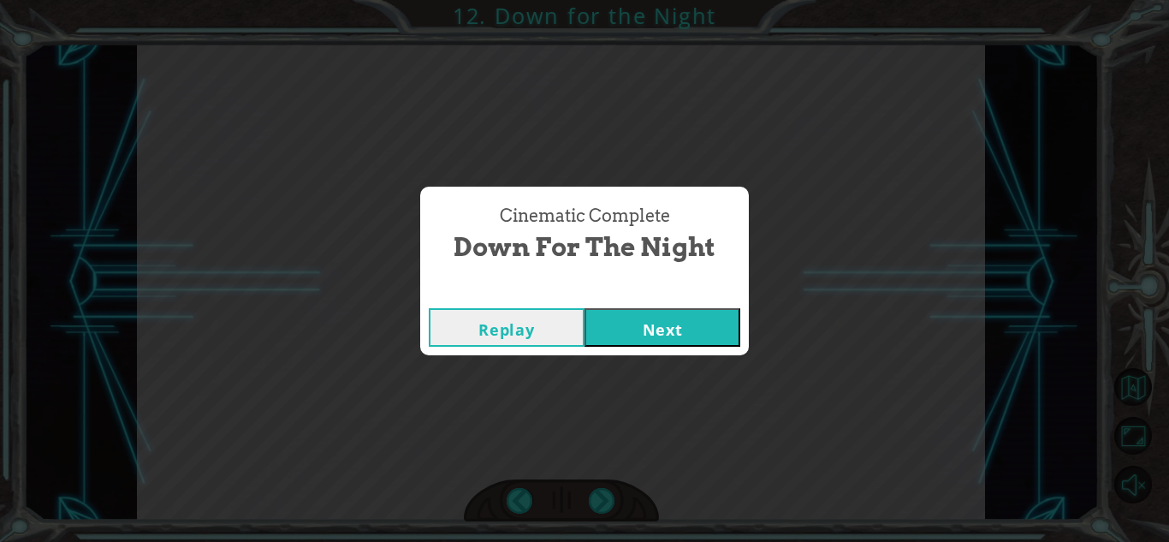
click at [685, 342] on button "Next" at bounding box center [663, 327] width 156 height 39
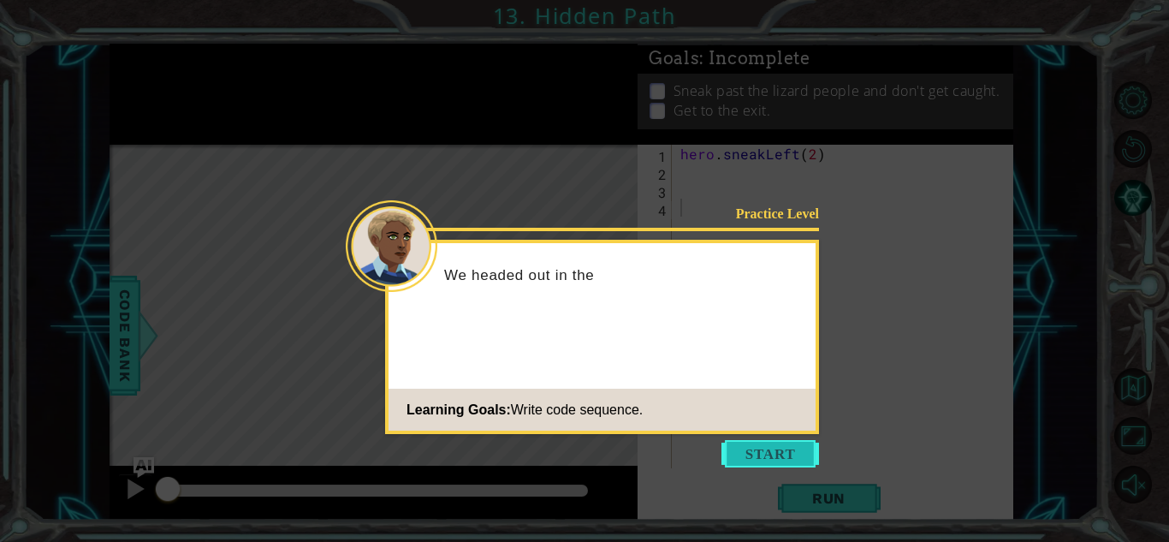
click at [787, 466] on button "Start" at bounding box center [770, 453] width 98 height 27
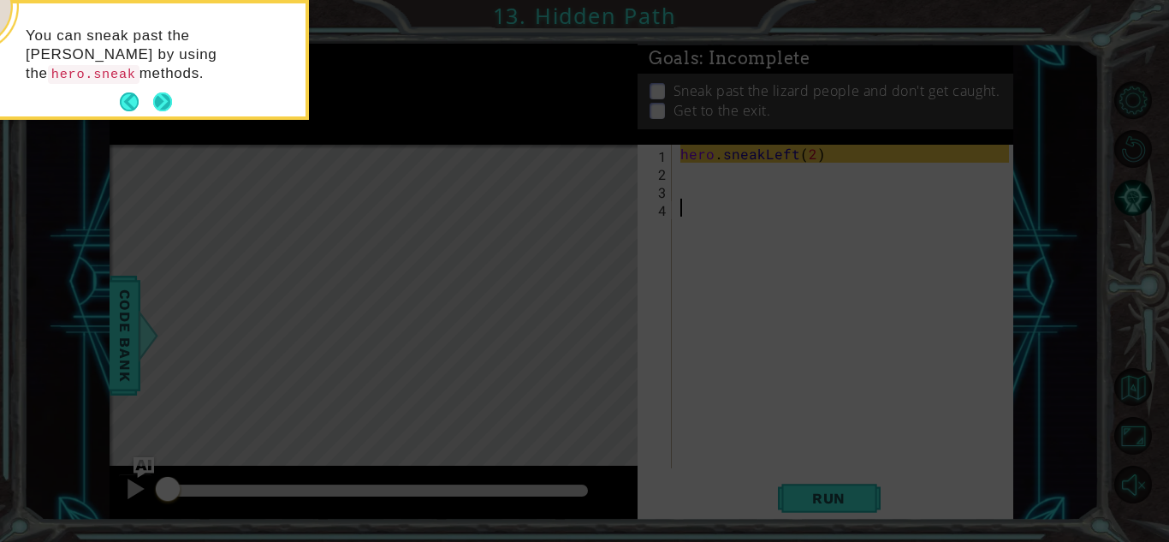
click at [172, 98] on button "Next" at bounding box center [162, 102] width 21 height 21
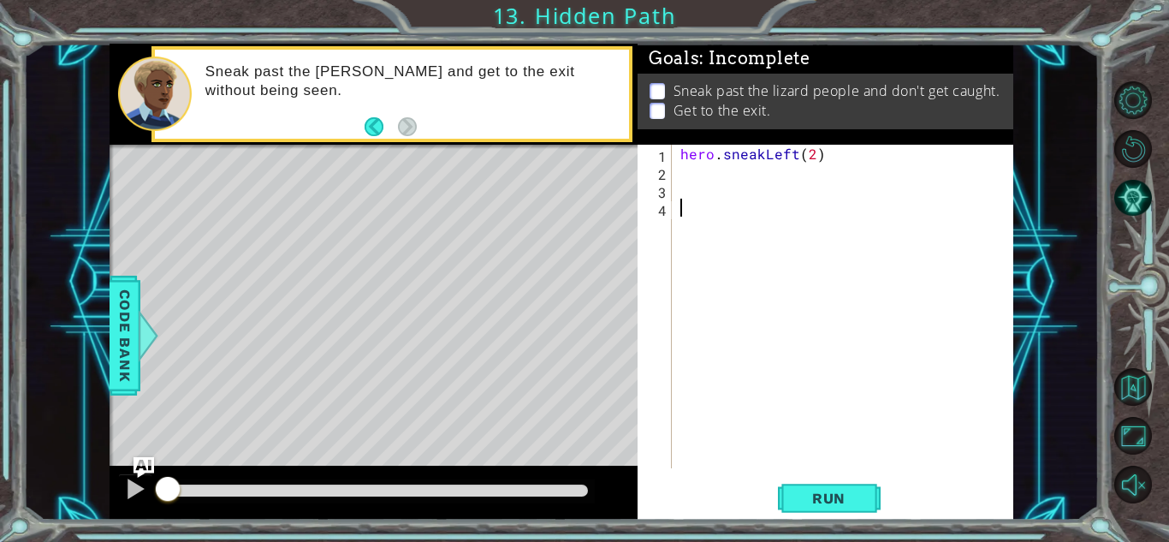
click at [736, 181] on div "hero . sneakLeft ( 2 )" at bounding box center [847, 324] width 341 height 359
click at [739, 178] on div "hero . sneakLeft ( 2 )" at bounding box center [847, 324] width 341 height 359
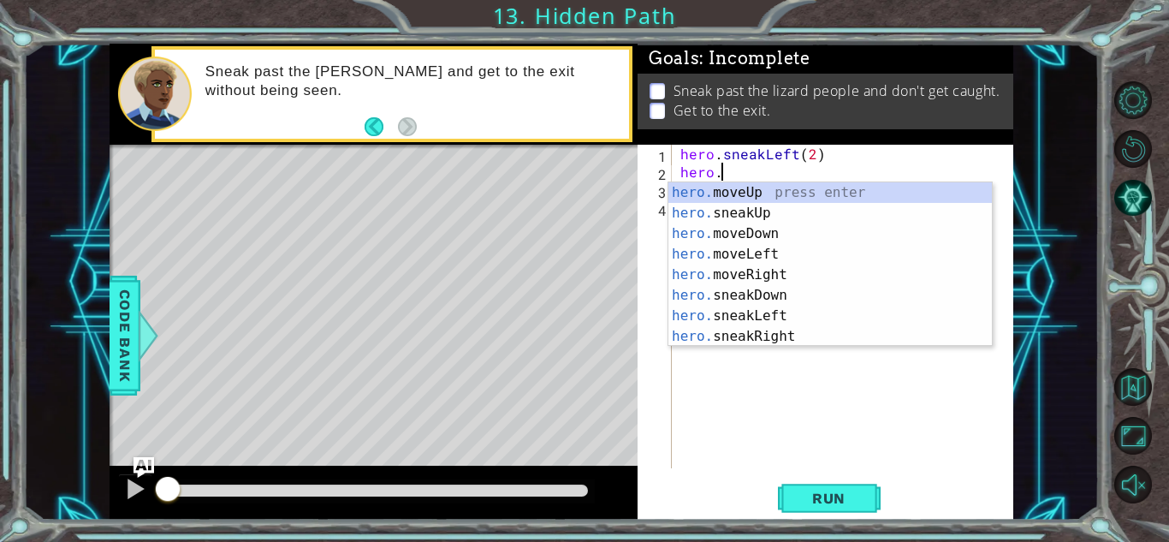
scroll to position [0, 2]
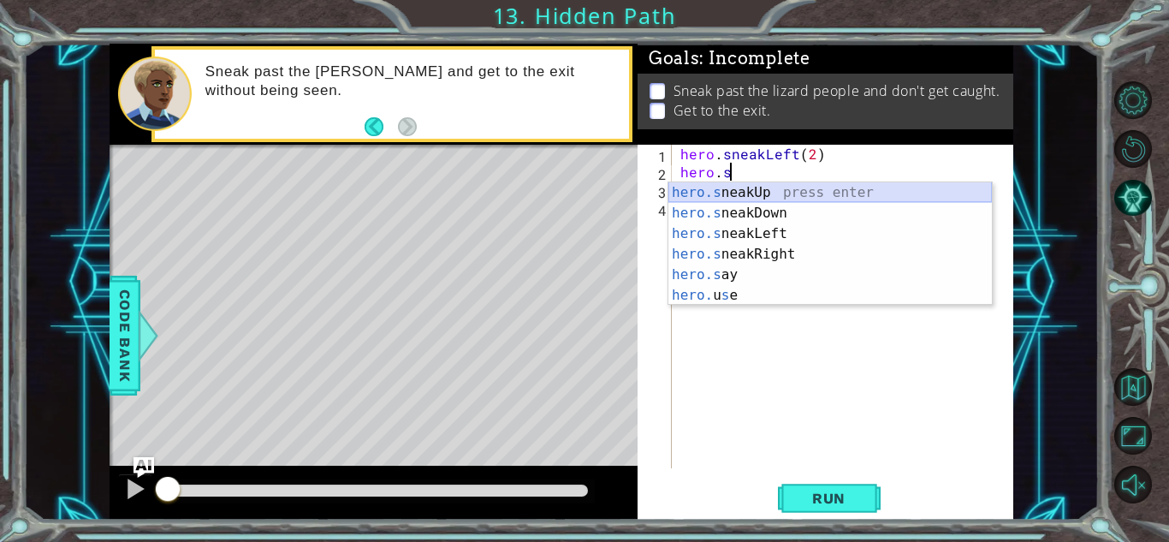
click at [799, 195] on div "hero.s neakUp press enter hero.s neakDown press enter hero.s neakLeft press ent…" at bounding box center [830, 264] width 324 height 164
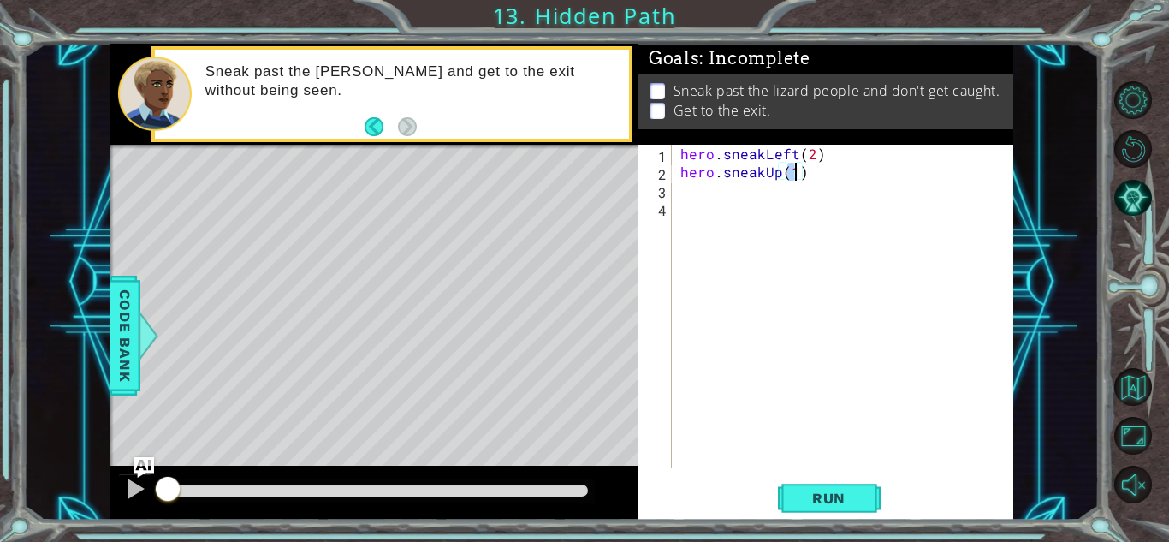
type textarea "hero.sneakUp(2)"
click at [761, 195] on div "hero . sneakLeft ( 2 ) hero . sneakUp ( 2 )" at bounding box center [847, 324] width 341 height 359
